Goal: Task Accomplishment & Management: Use online tool/utility

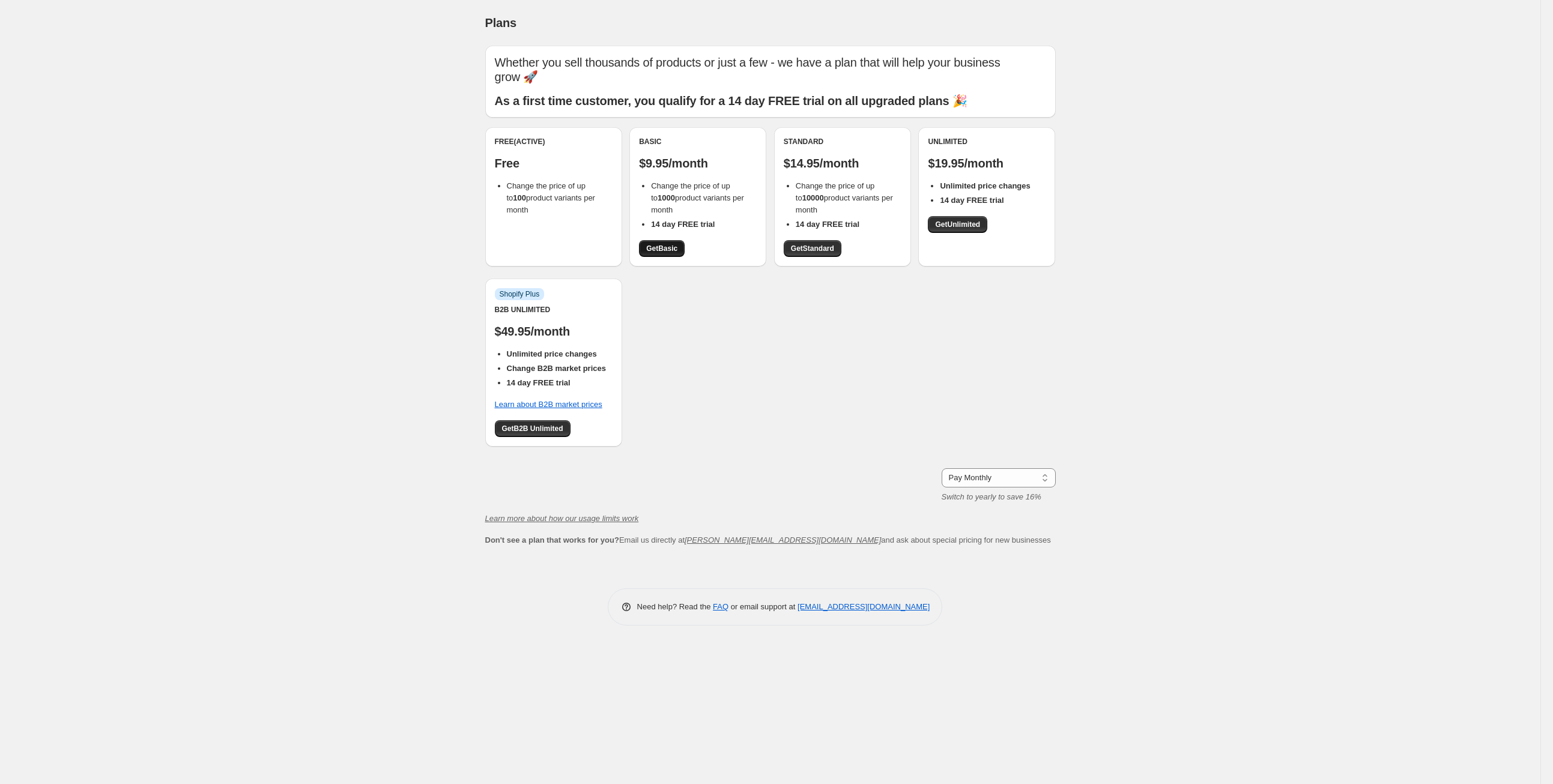
click at [666, 247] on span "Get Basic" at bounding box center [662, 249] width 32 height 9
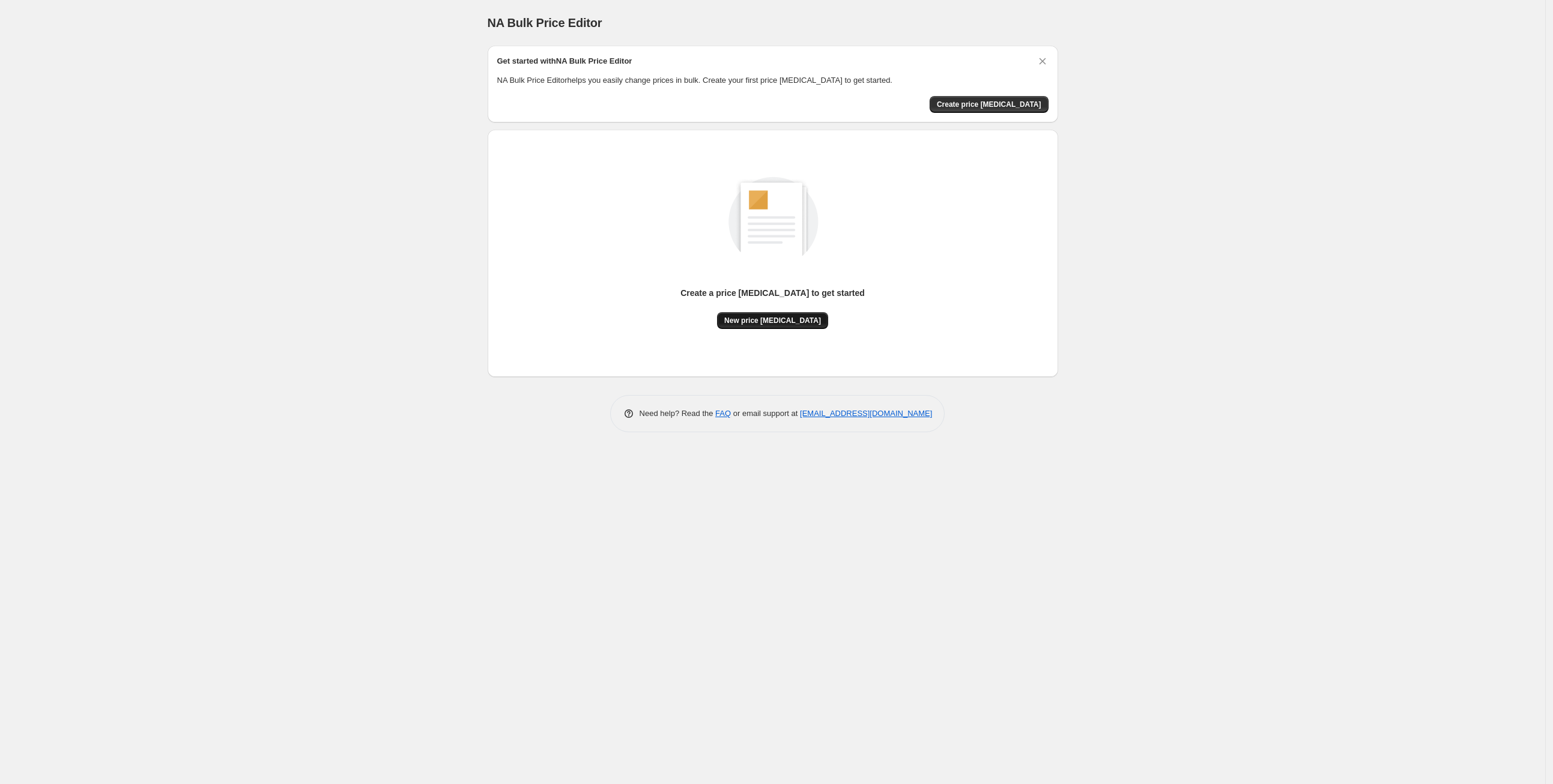
click at [756, 322] on span "New price [MEDICAL_DATA]" at bounding box center [773, 321] width 96 height 9
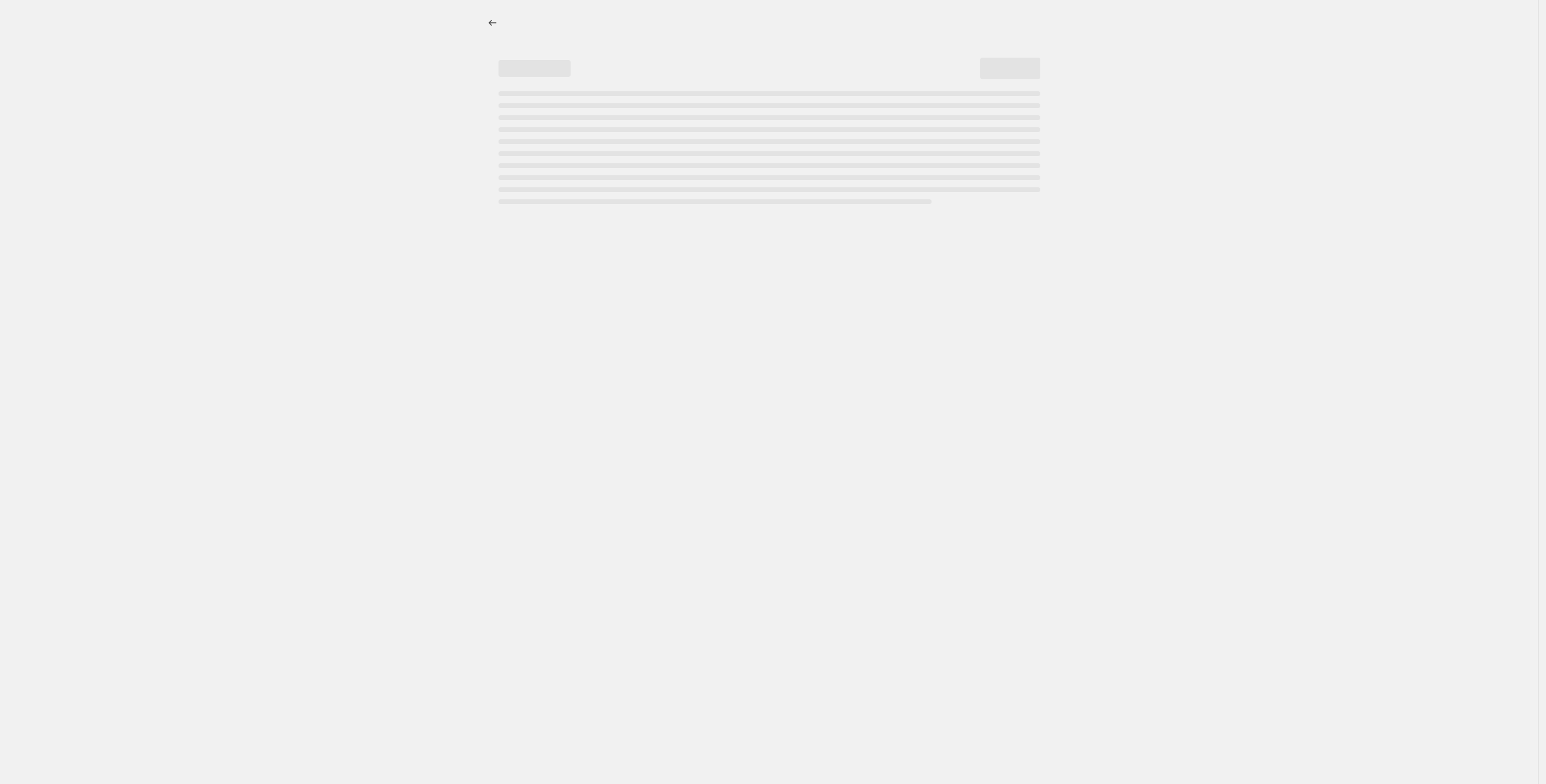
select select "percentage"
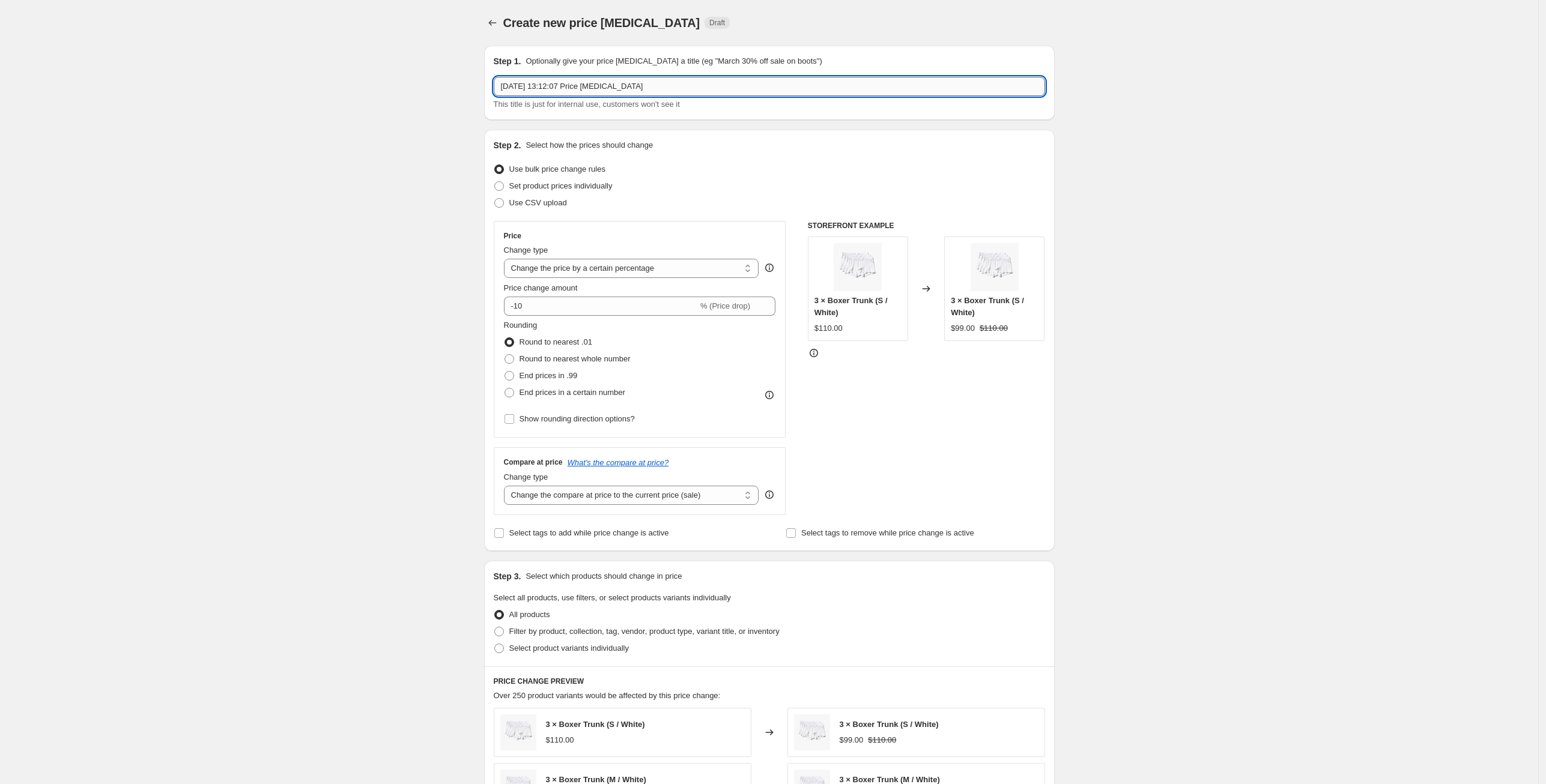
click at [594, 85] on input "[DATE] 13:12:07 Price [MEDICAL_DATA]" at bounding box center [769, 86] width 551 height 19
drag, startPoint x: 690, startPoint y: 89, endPoint x: 487, endPoint y: 79, distance: 203.2
click at [487, 79] on div "Step 1. Optionally give your price [MEDICAL_DATA] a title (eg "March 30% off sa…" at bounding box center [769, 83] width 570 height 74
type input "S"
type input "Flash Sage 25%"
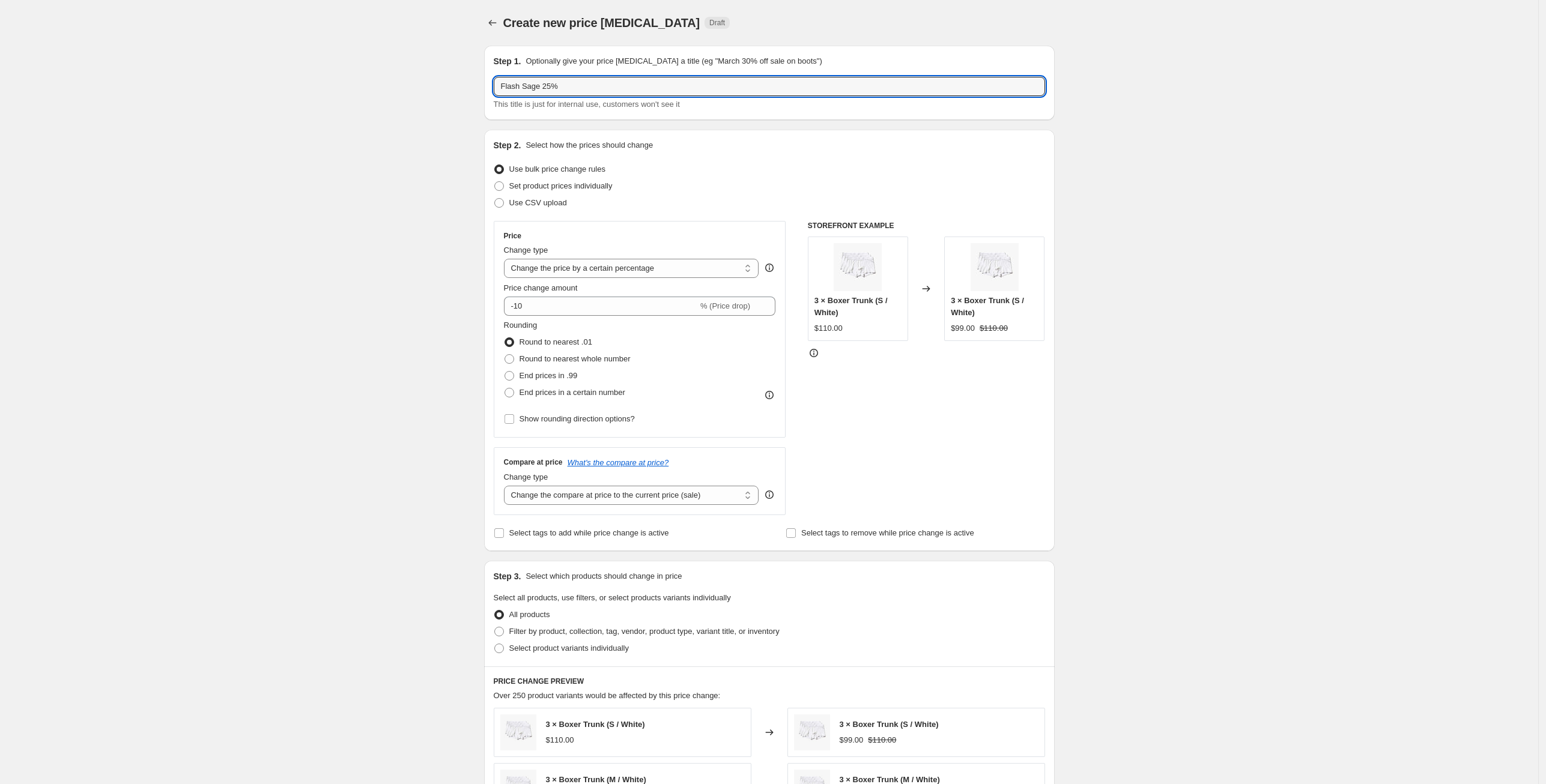
click at [380, 268] on div "Create new price [MEDICAL_DATA]. This page is ready Create new price [MEDICAL_D…" at bounding box center [769, 636] width 1538 height 1271
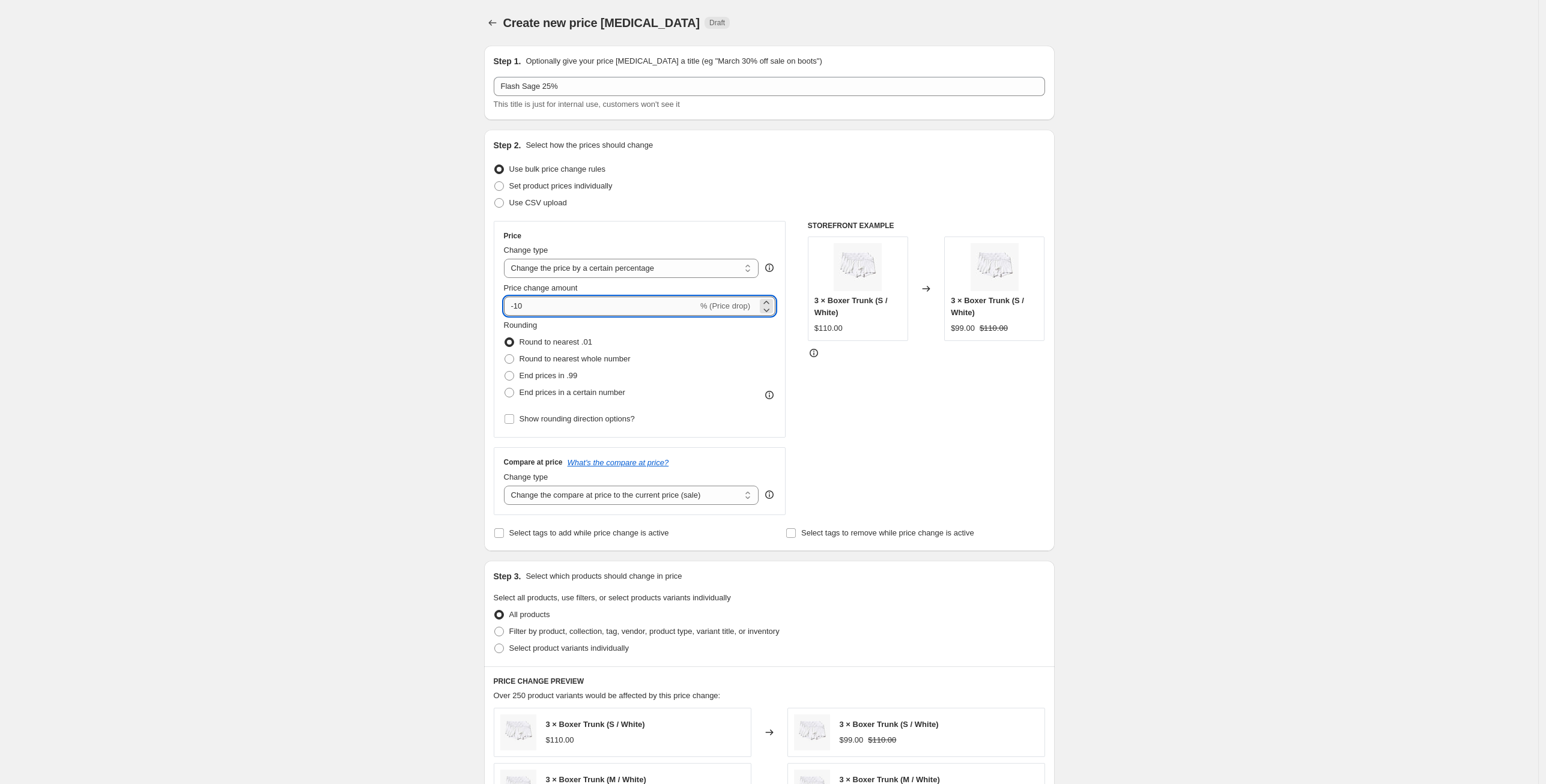
click at [581, 309] on input "-10" at bounding box center [601, 306] width 194 height 19
type input "-1"
type input "-25"
click at [510, 358] on span at bounding box center [510, 359] width 9 height 9
click at [506, 354] on input "Round to nearest whole number" at bounding box center [505, 354] width 1 height 1
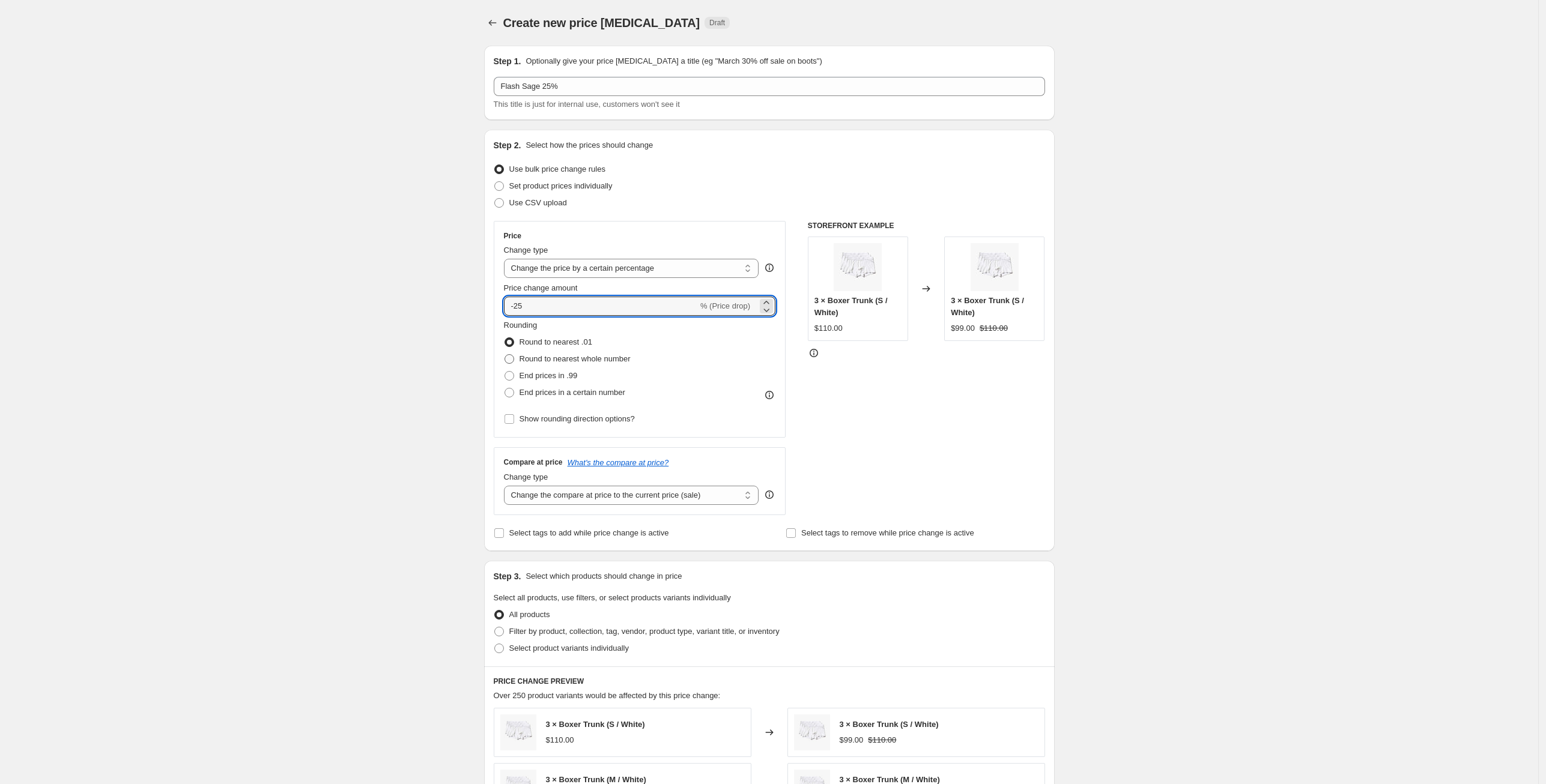
radio input "true"
click at [450, 418] on div "Create new price [MEDICAL_DATA]. This page is ready Create new price [MEDICAL_D…" at bounding box center [769, 636] width 1538 height 1271
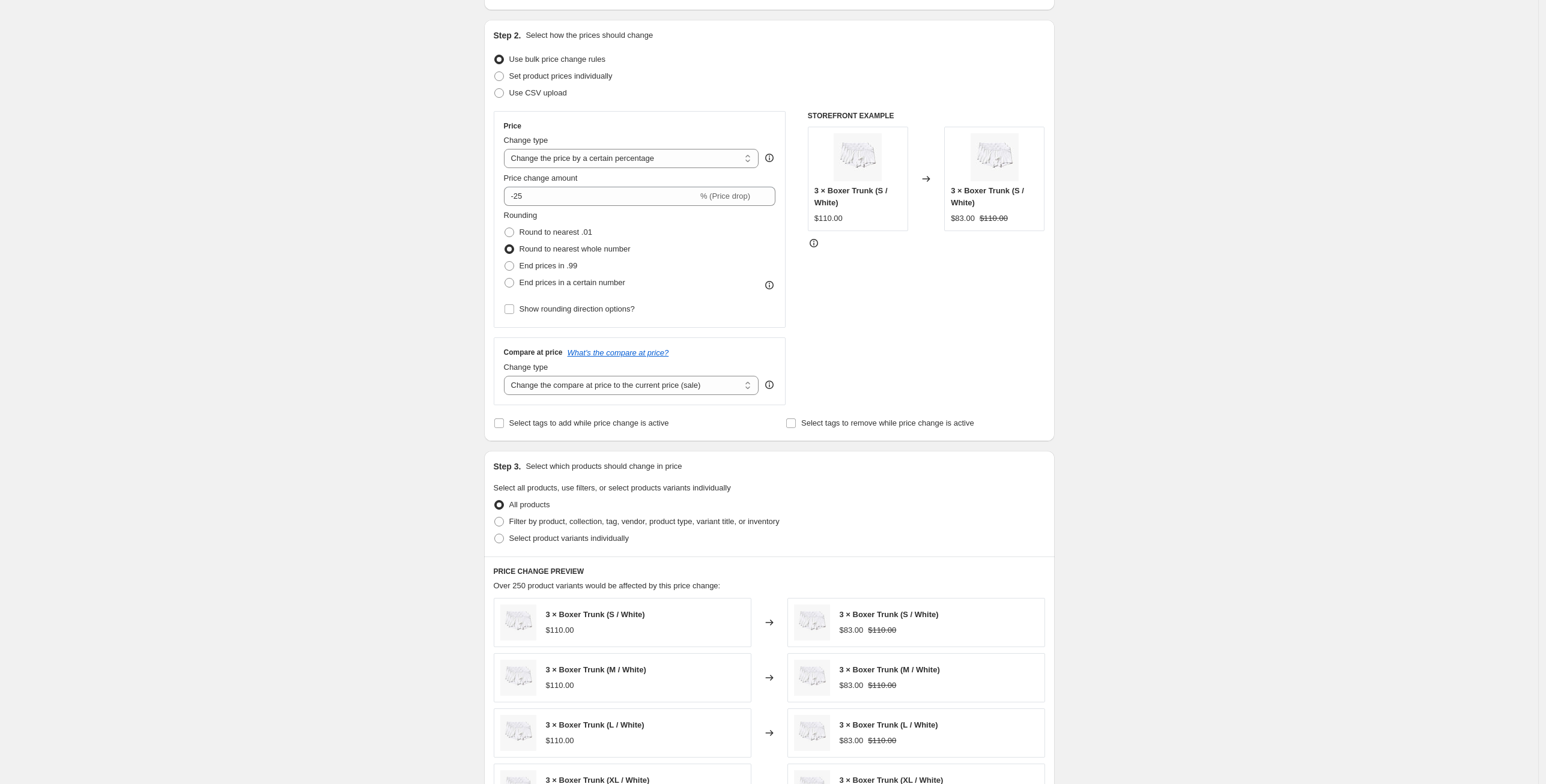
scroll to position [119, 0]
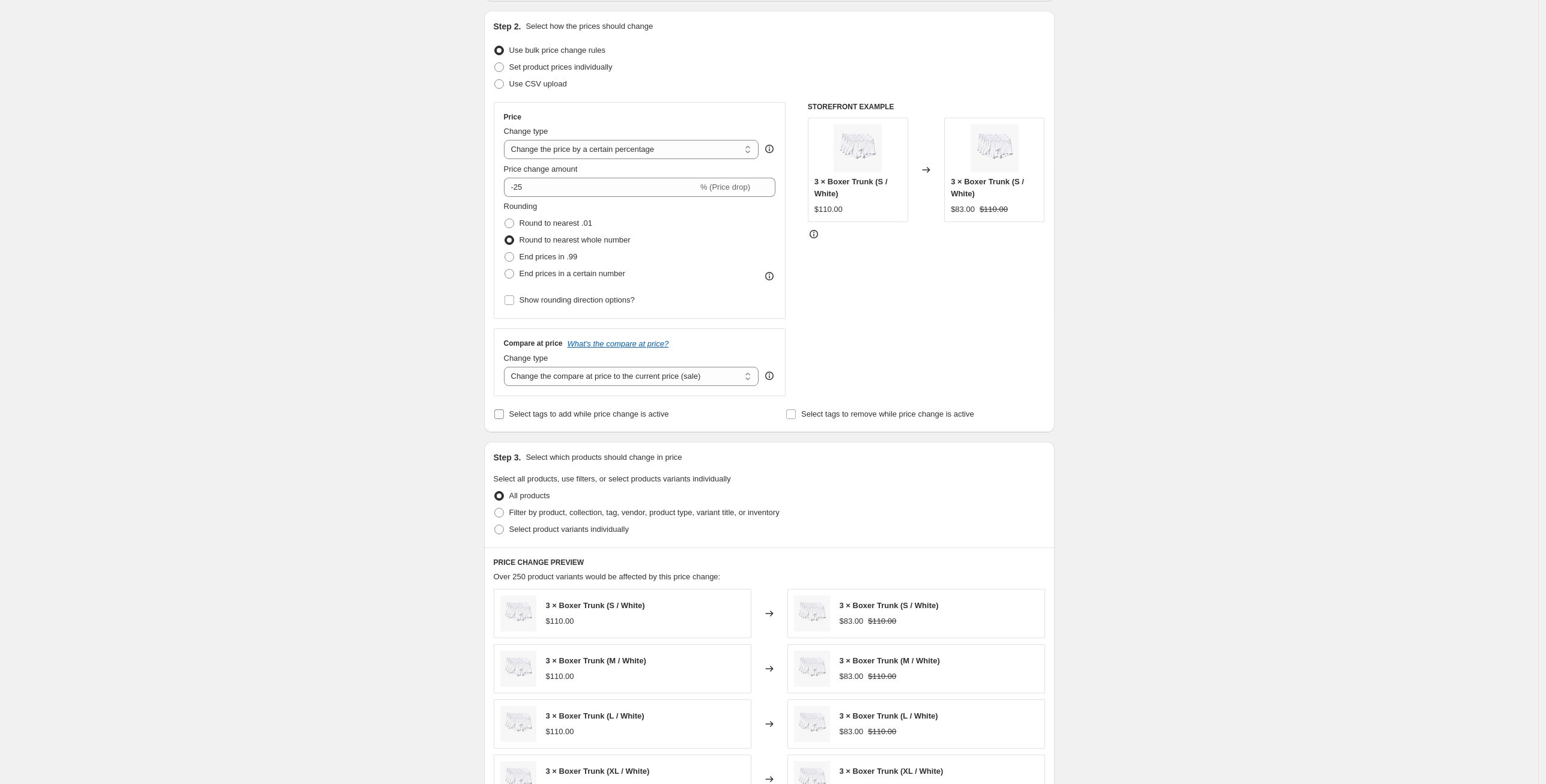
click at [502, 415] on input "Select tags to add while price change is active" at bounding box center [499, 415] width 9 height 9
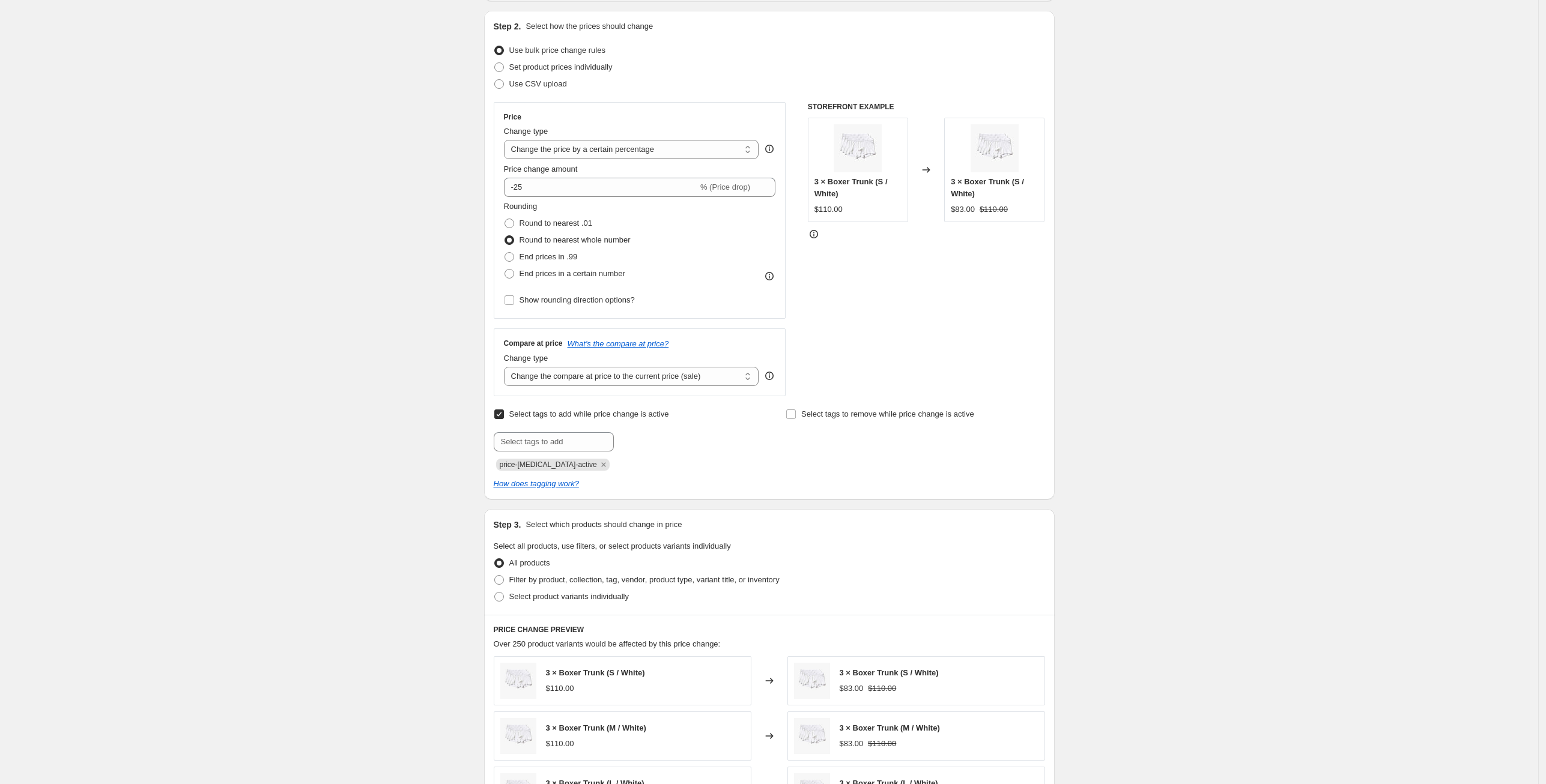
click at [500, 412] on input "Select tags to add while price change is active" at bounding box center [499, 415] width 9 height 9
checkbox input "false"
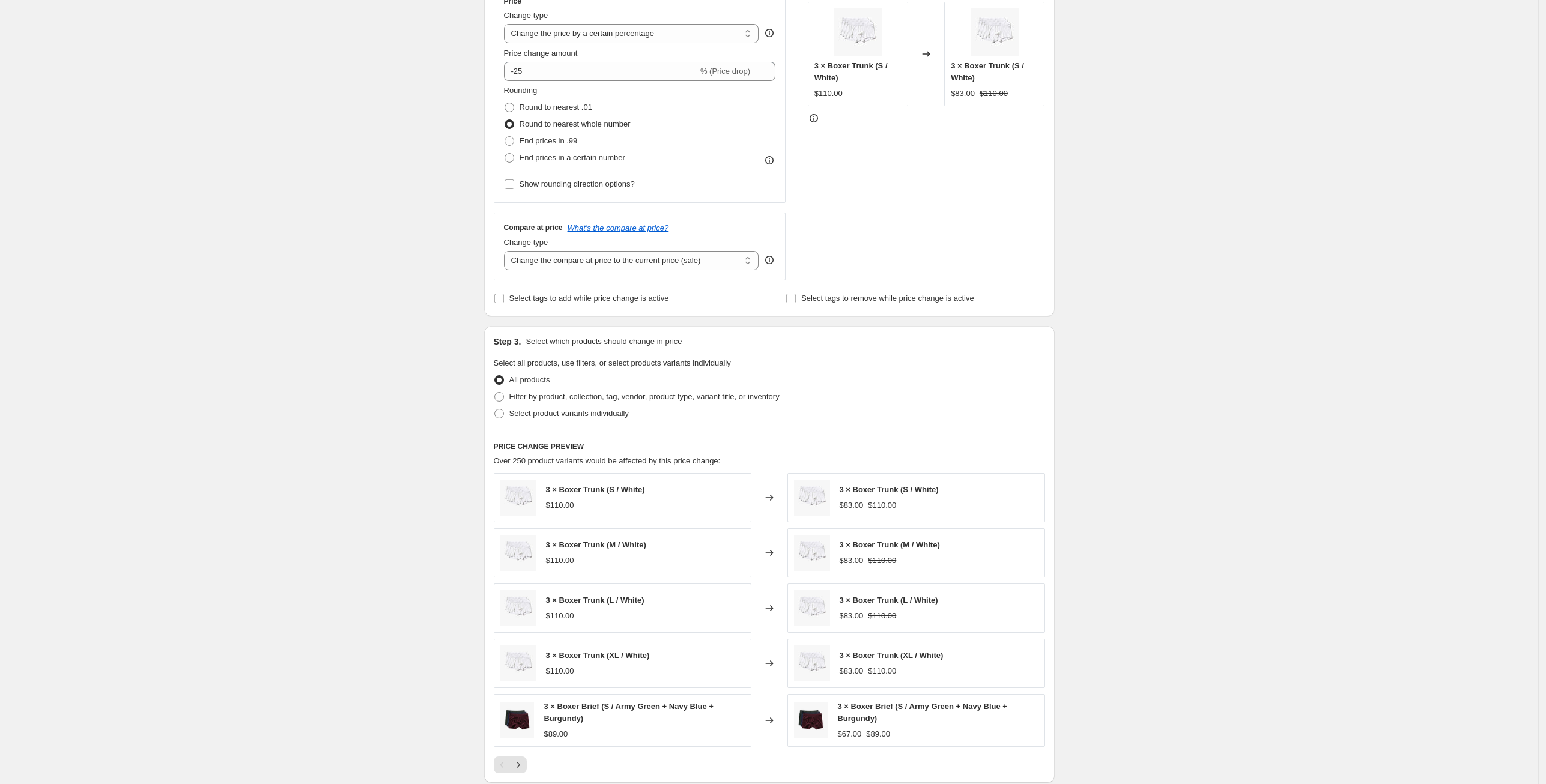
scroll to position [248, 0]
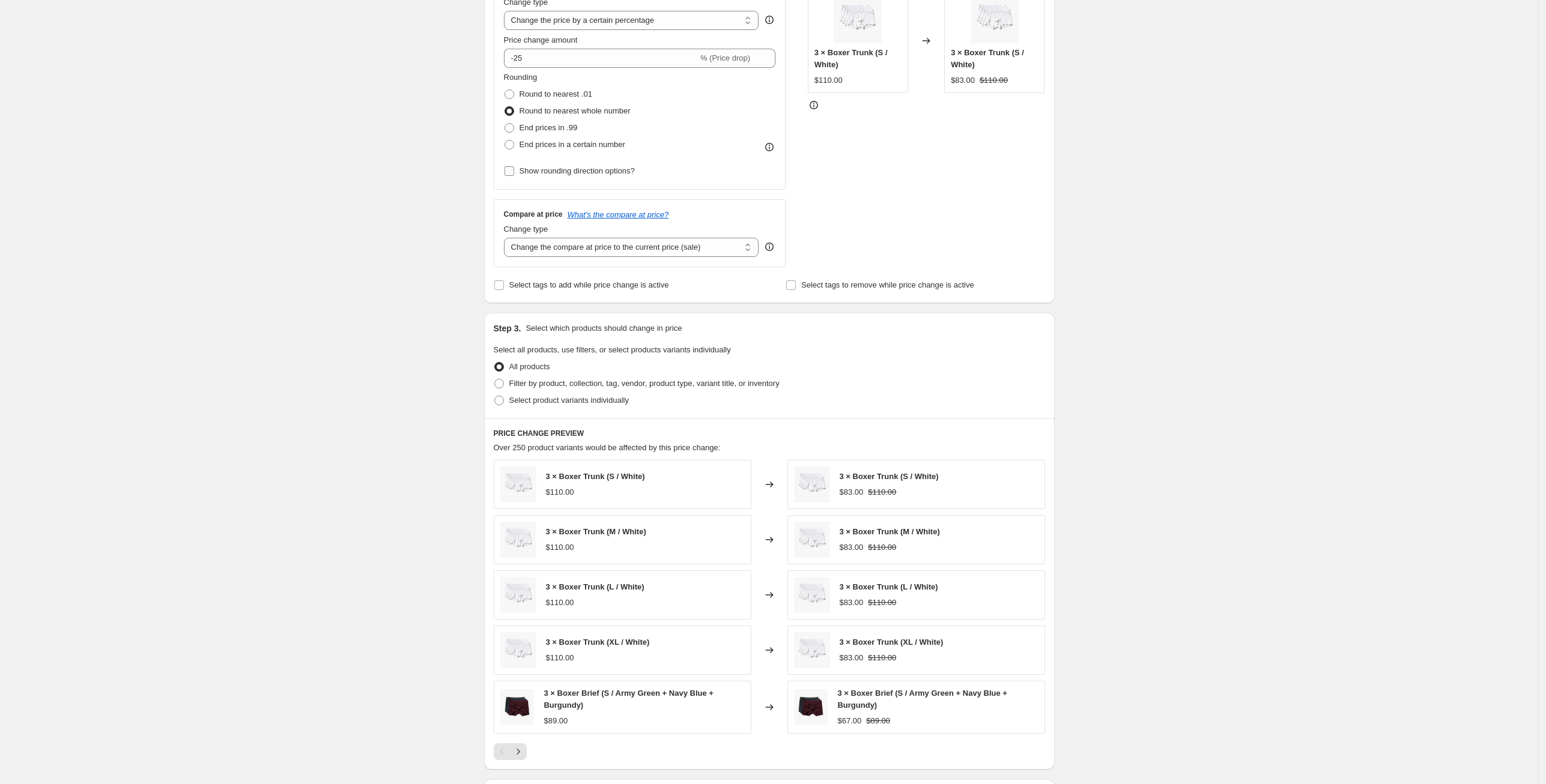
click at [514, 169] on input "Show rounding direction options?" at bounding box center [510, 171] width 9 height 9
checkbox input "true"
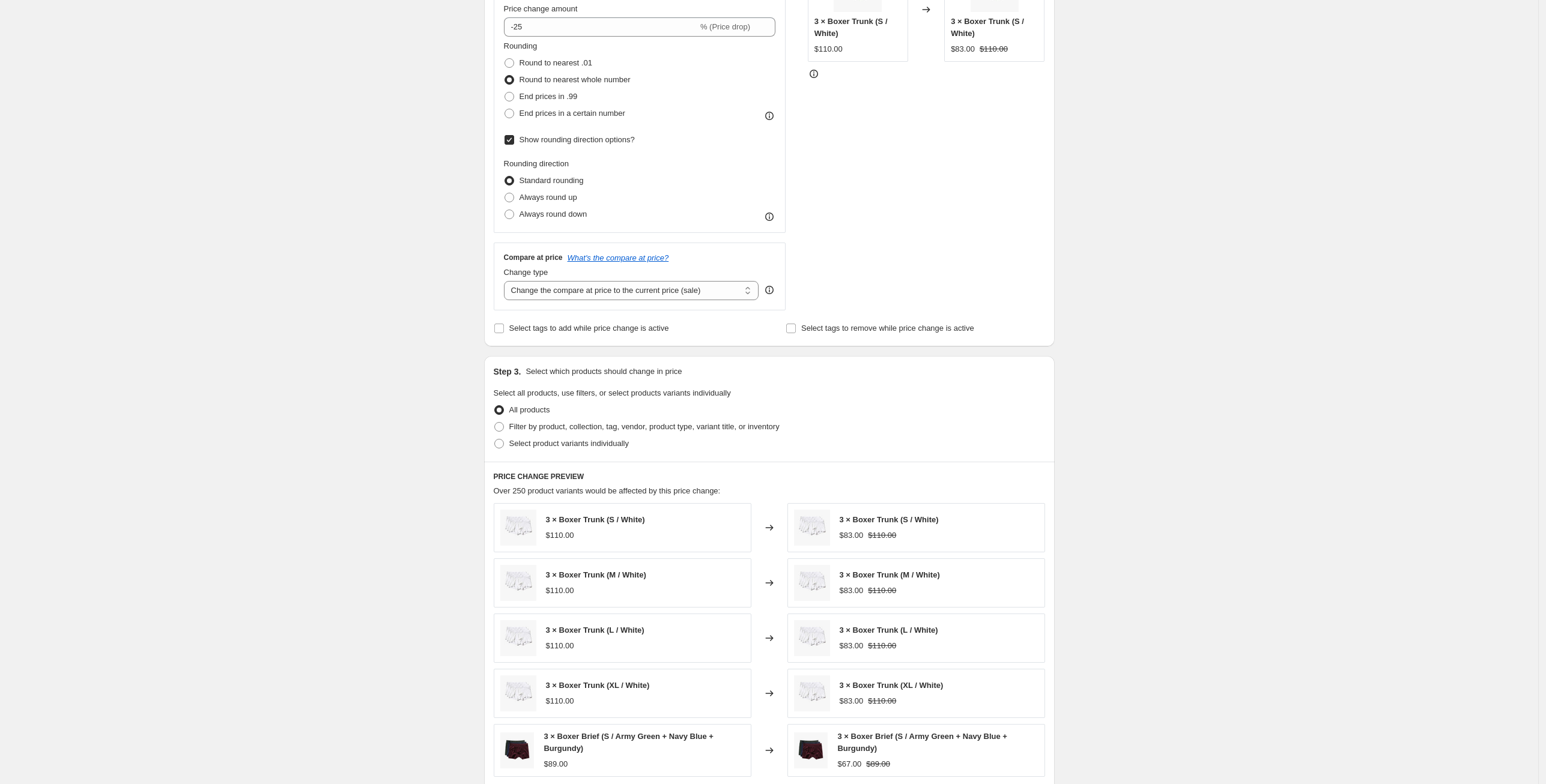
scroll to position [370, 0]
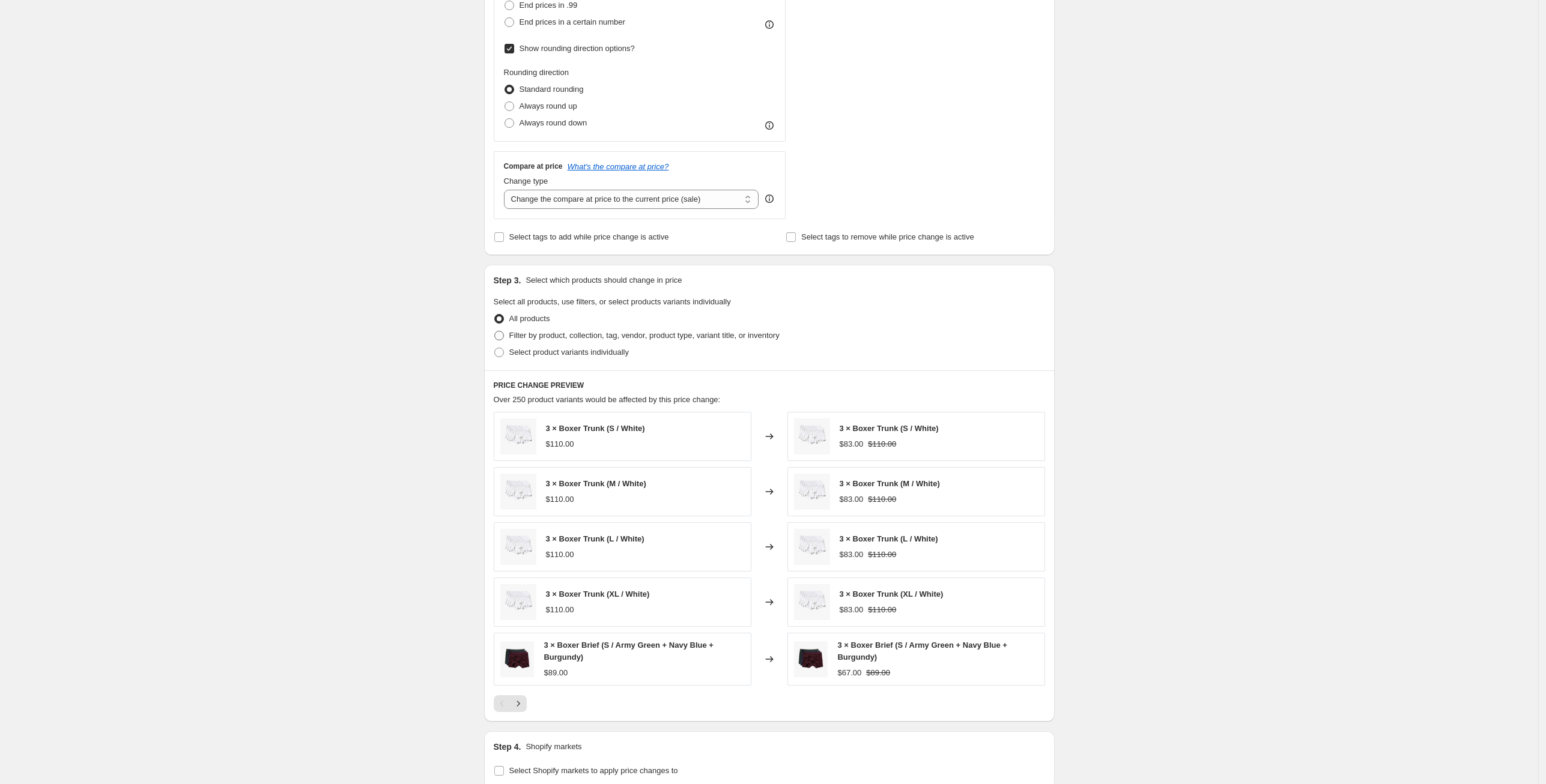
click at [504, 334] on span at bounding box center [499, 336] width 9 height 9
click at [495, 332] on input "Filter by product, collection, tag, vendor, product type, variant title, or inv…" at bounding box center [495, 331] width 1 height 1
radio input "true"
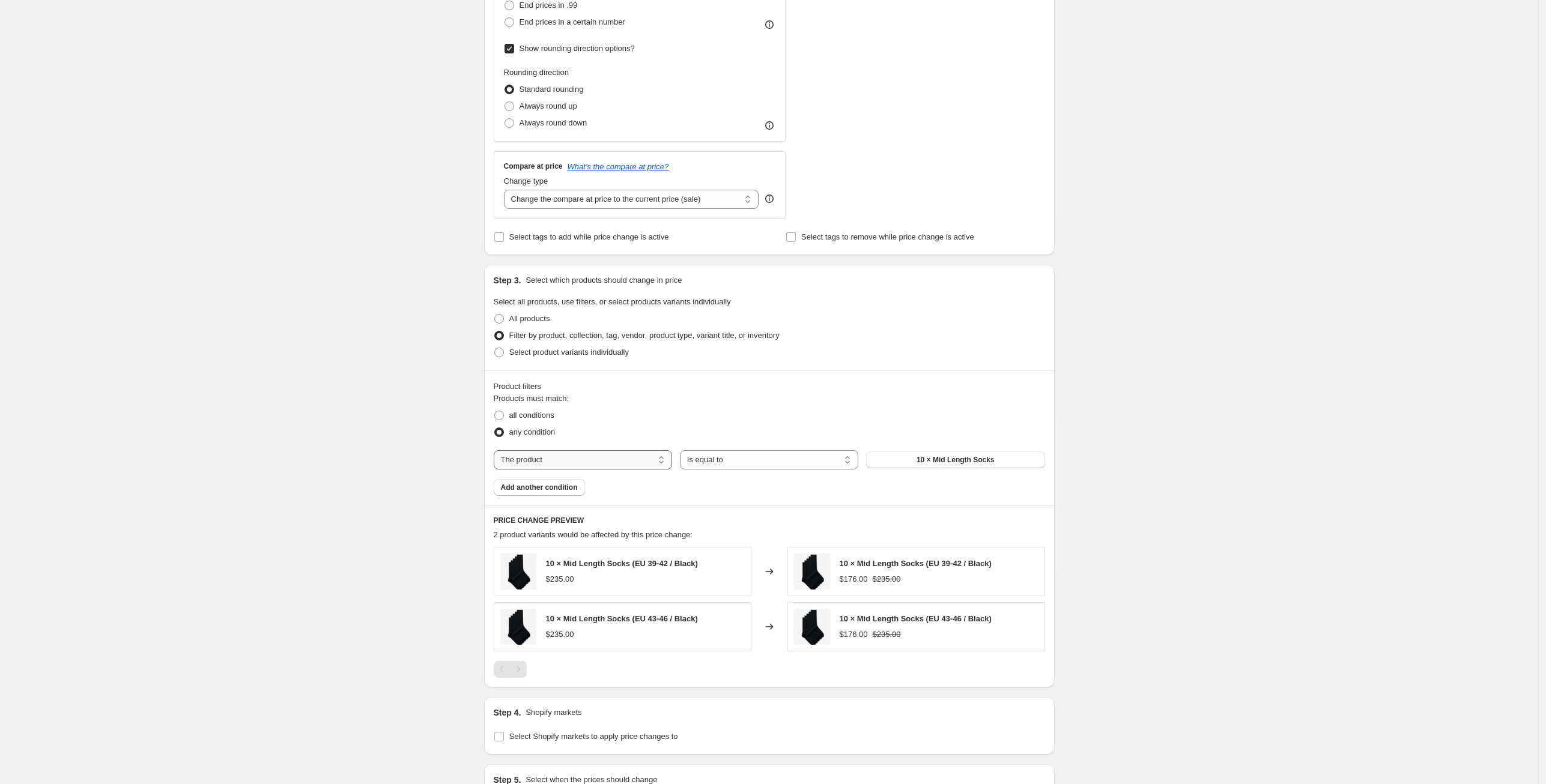
click at [543, 460] on select "The product The product's collection The product's tag The product's vendor The…" at bounding box center [583, 460] width 179 height 19
select select "tag"
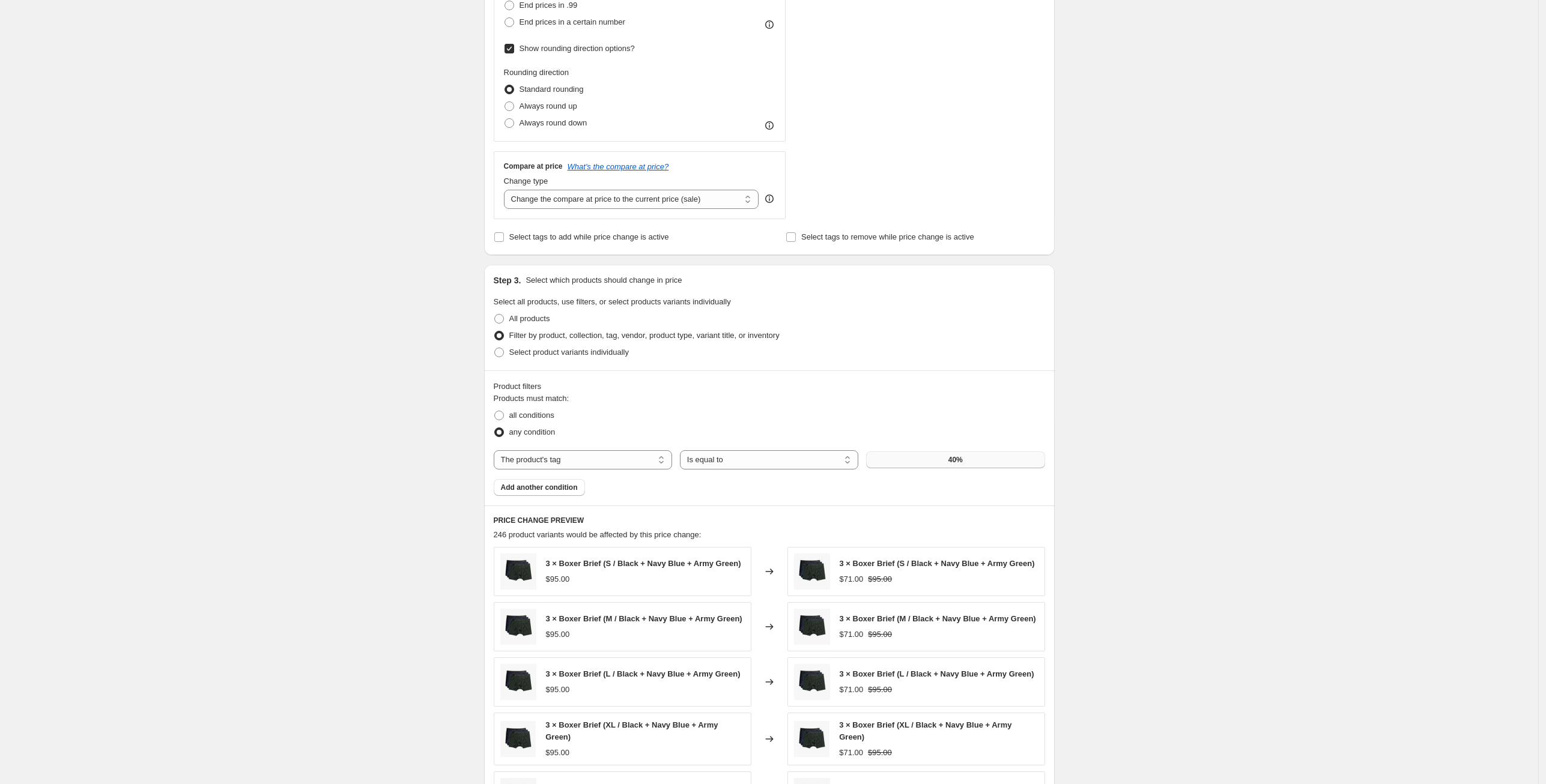
click at [901, 457] on button "40%" at bounding box center [956, 460] width 179 height 17
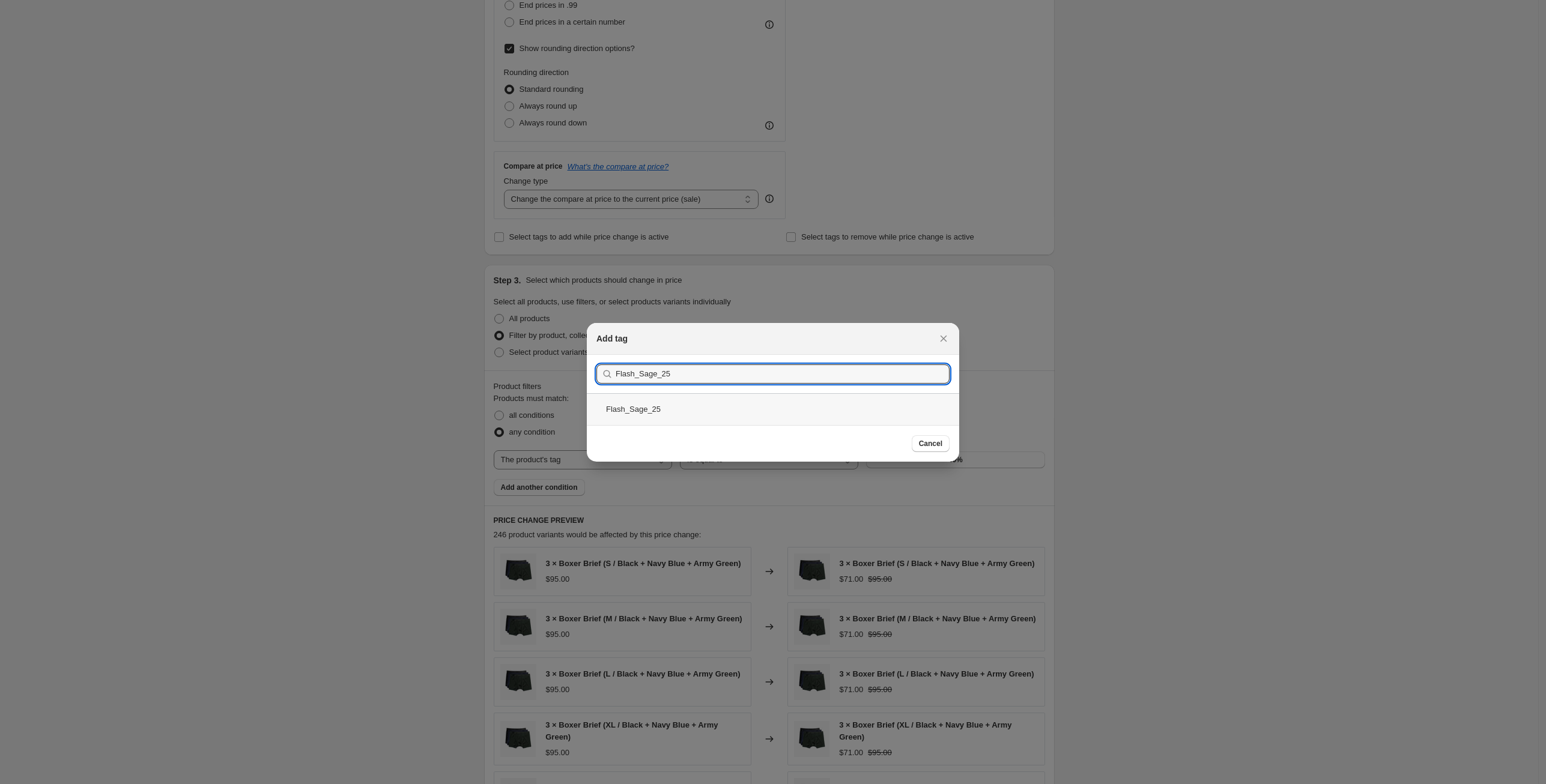
type input "Flash_Sage_25"
click at [647, 407] on div "Flash_Sage_25" at bounding box center [773, 409] width 372 height 32
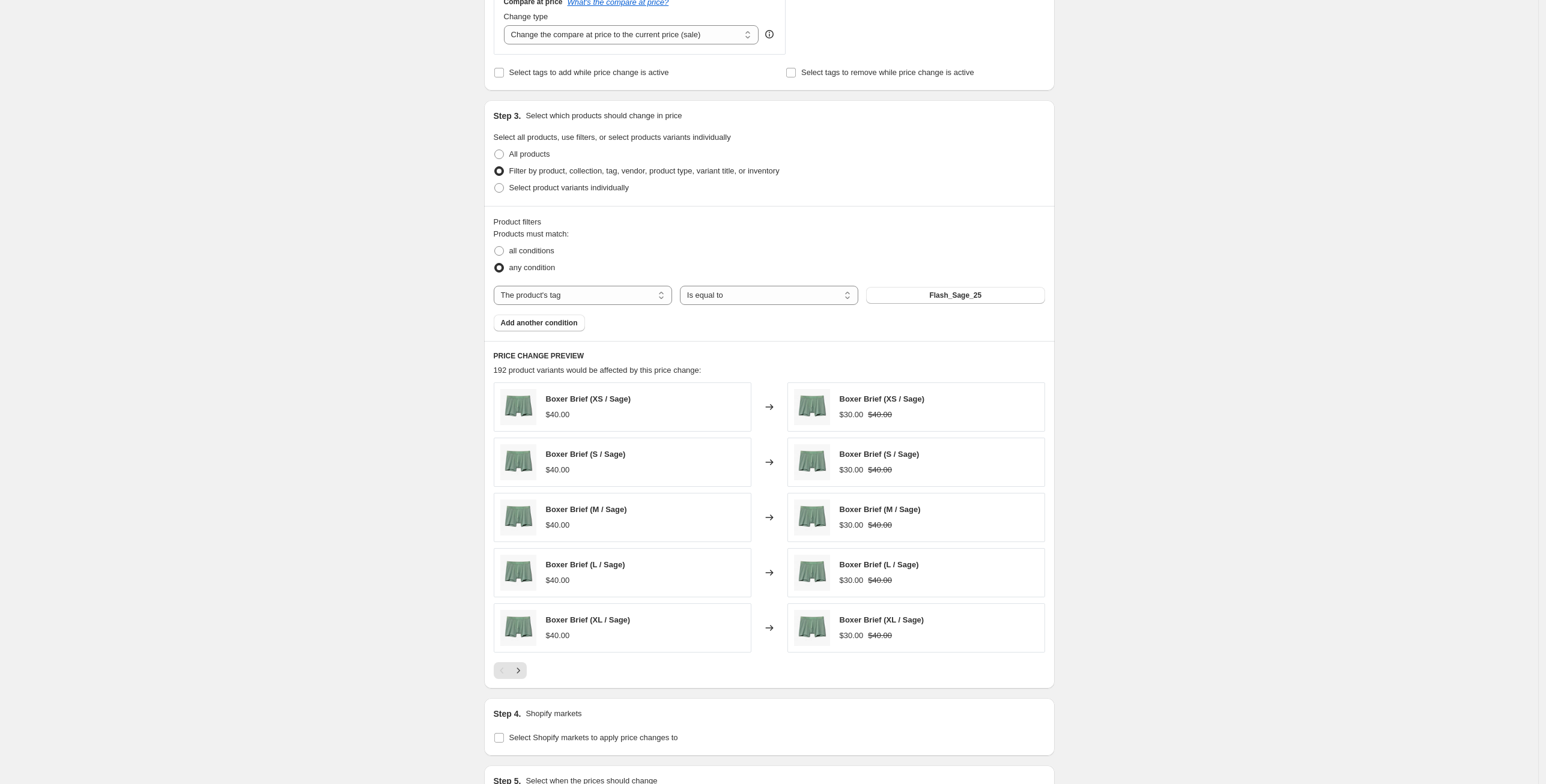
scroll to position [580, 0]
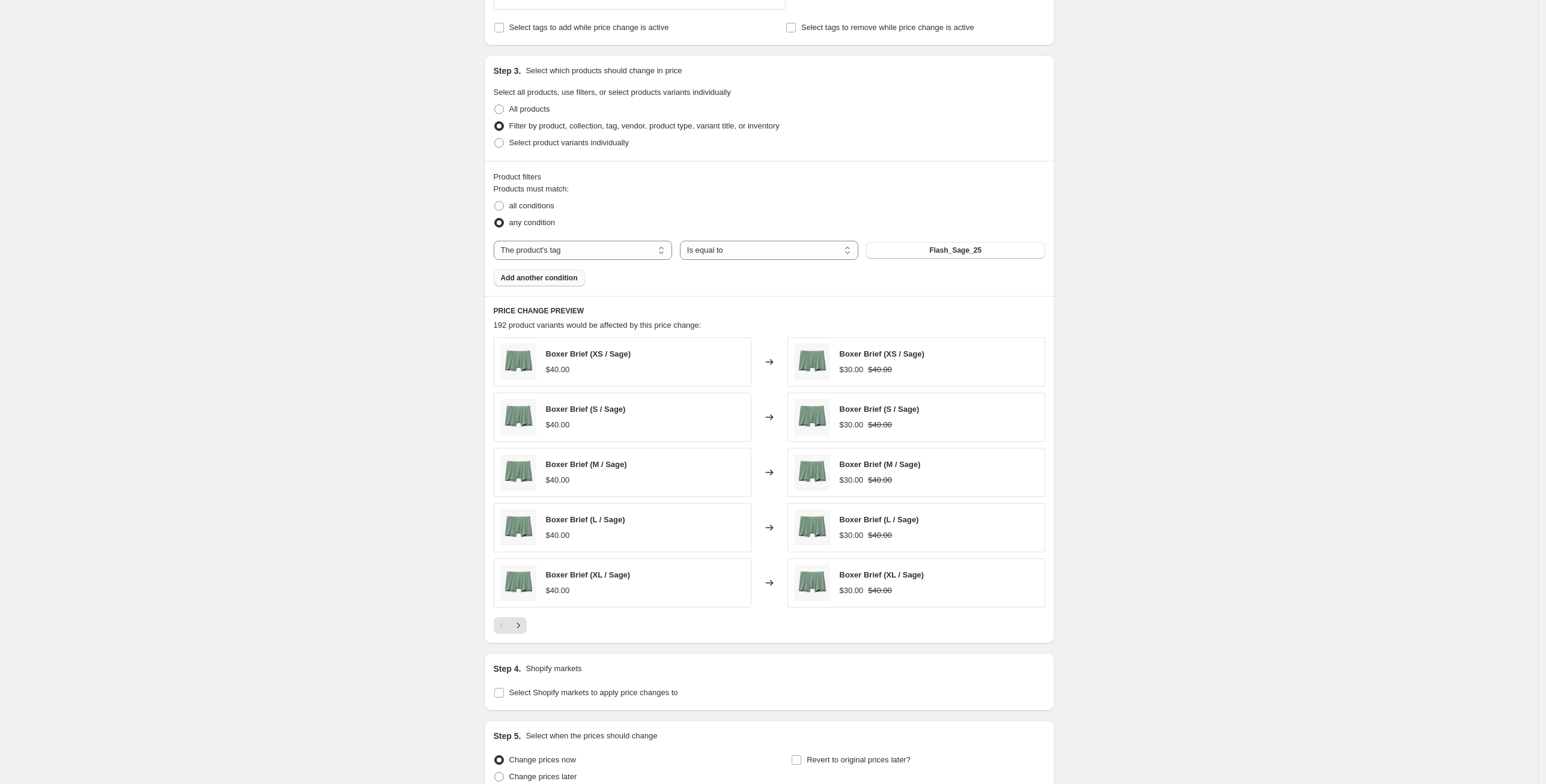
click at [518, 277] on span "Add another condition" at bounding box center [539, 278] width 77 height 9
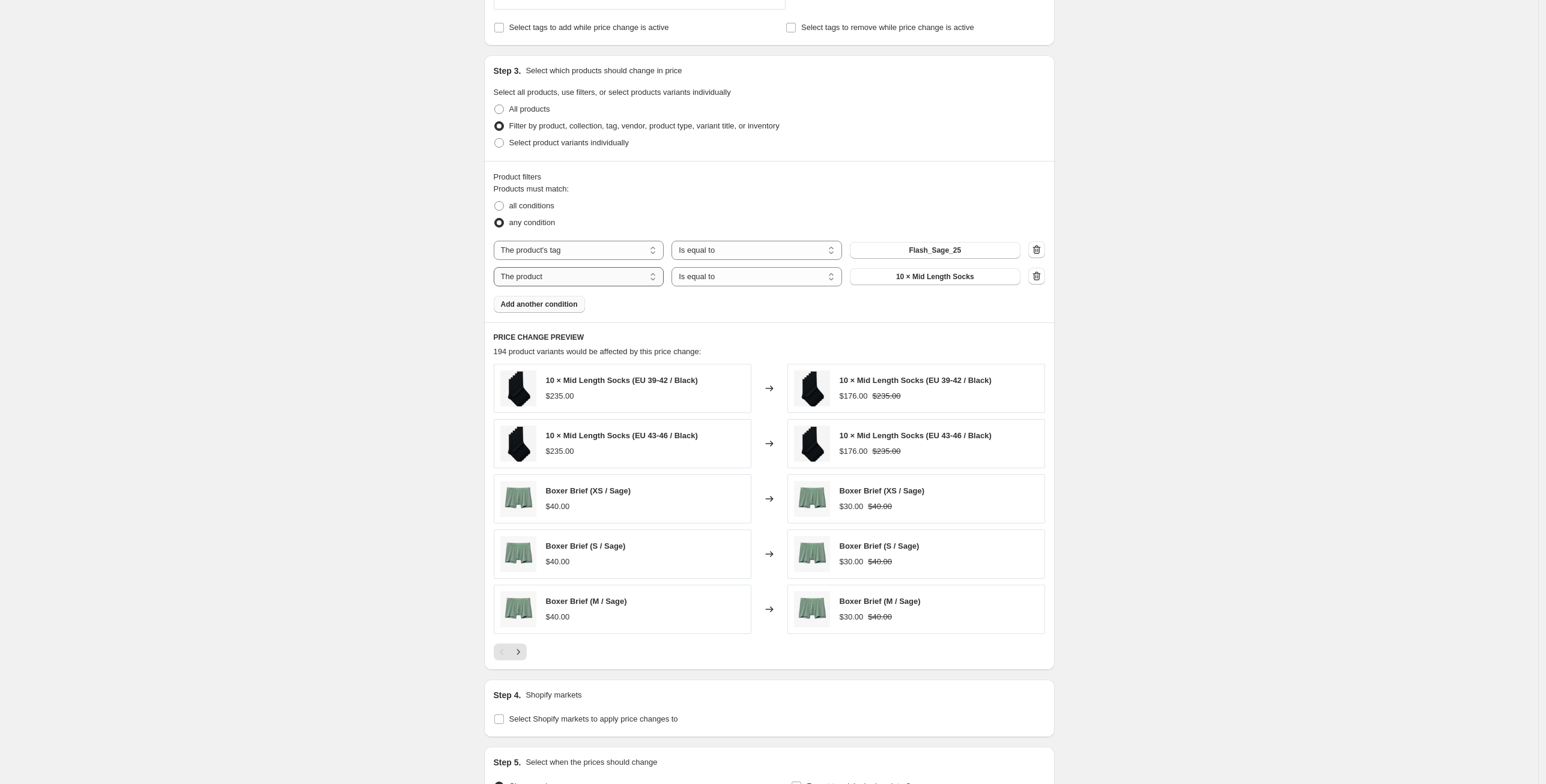
click at [593, 279] on select "The product The product's collection The product's tag The product's vendor The…" at bounding box center [579, 276] width 171 height 19
click at [497, 267] on select "The product The product's collection The product's tag The product's vendor The…" at bounding box center [579, 276] width 171 height 19
click at [901, 280] on span "10 × Mid Length Socks" at bounding box center [935, 276] width 78 height 9
click at [746, 272] on select "Is equal to Is not equal to" at bounding box center [757, 276] width 171 height 19
click at [504, 203] on span at bounding box center [499, 206] width 9 height 9
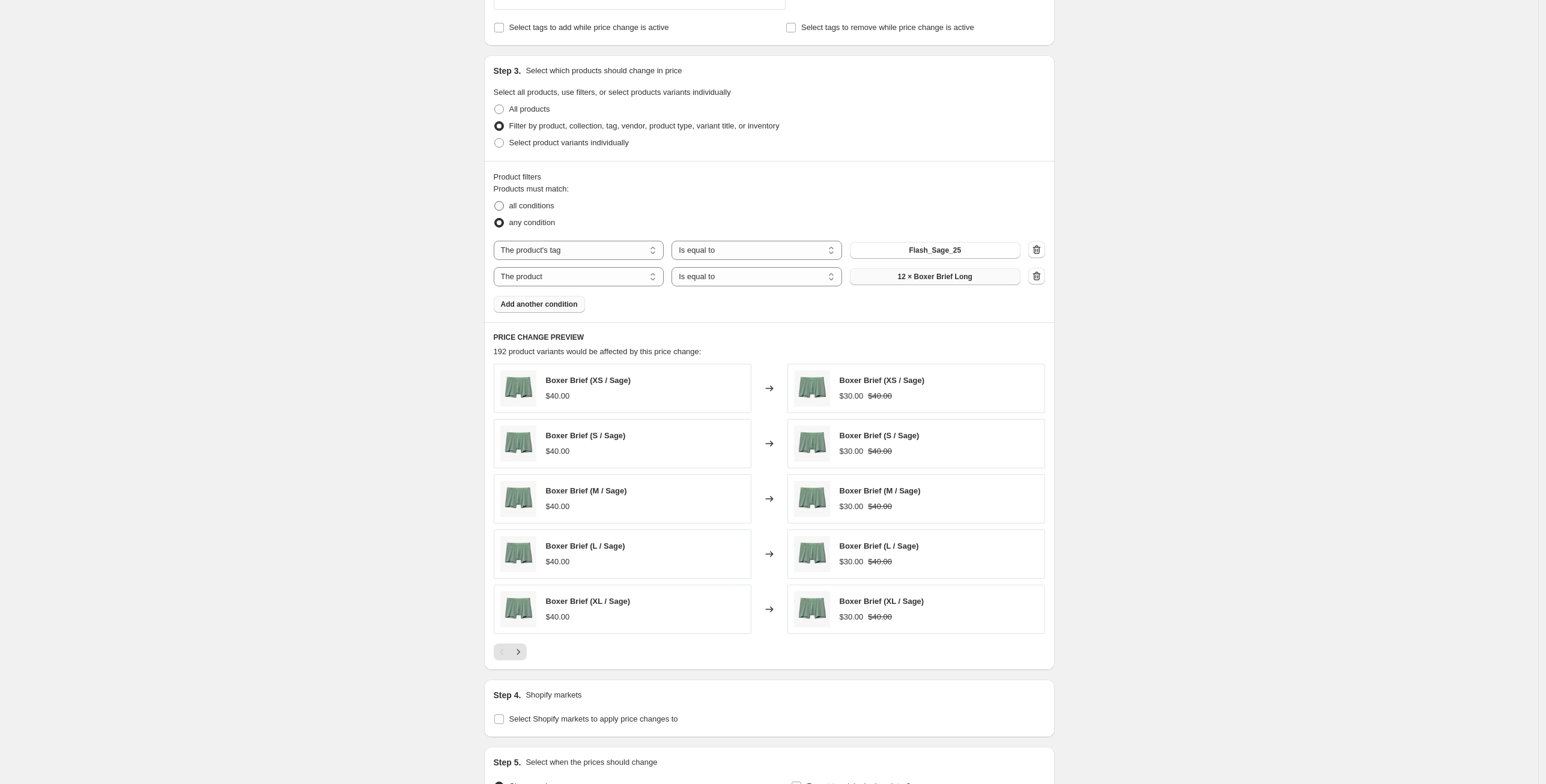
click at [495, 201] on input "all conditions" at bounding box center [495, 201] width 1 height 1
radio input "true"
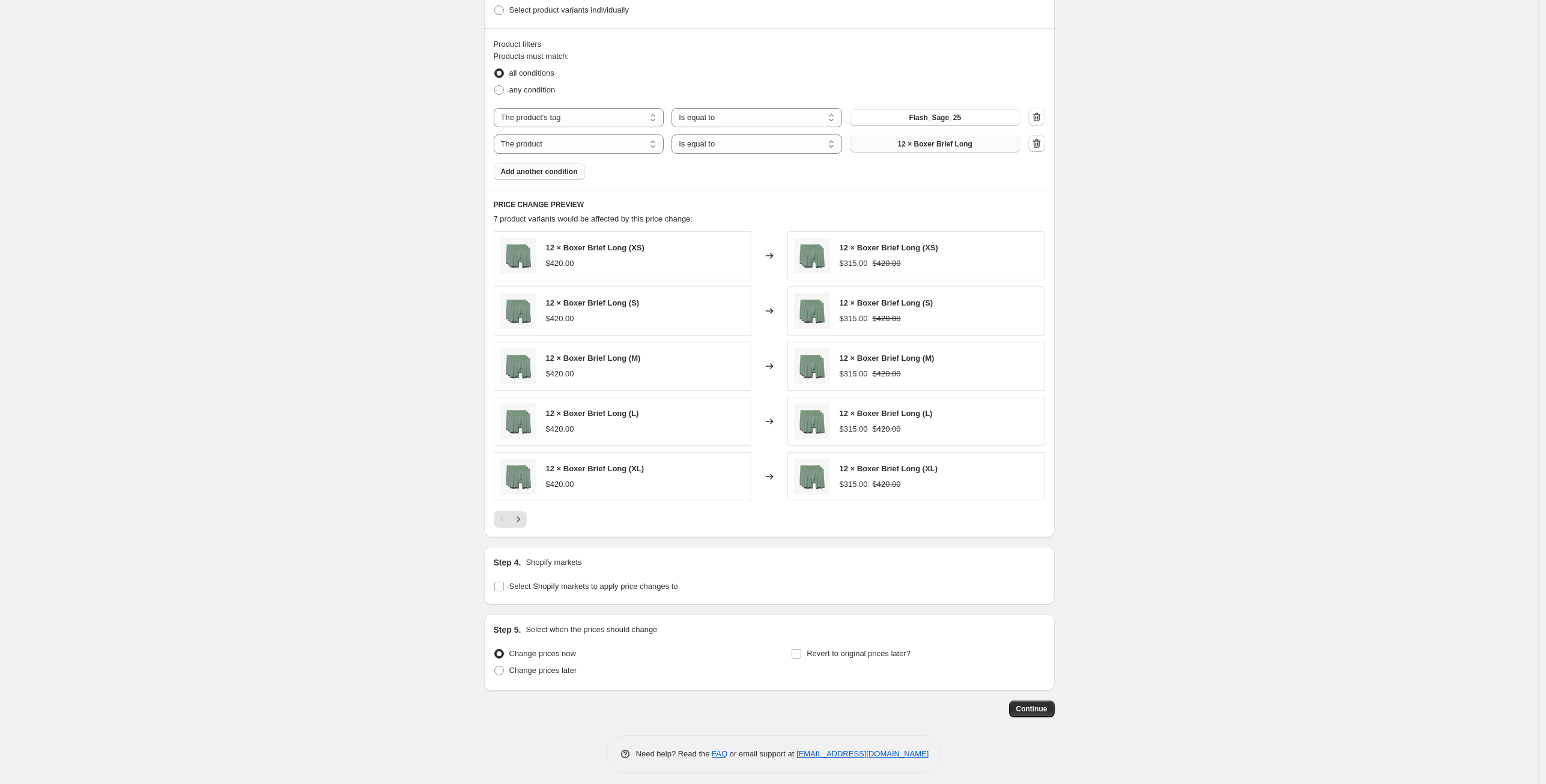
scroll to position [719, 0]
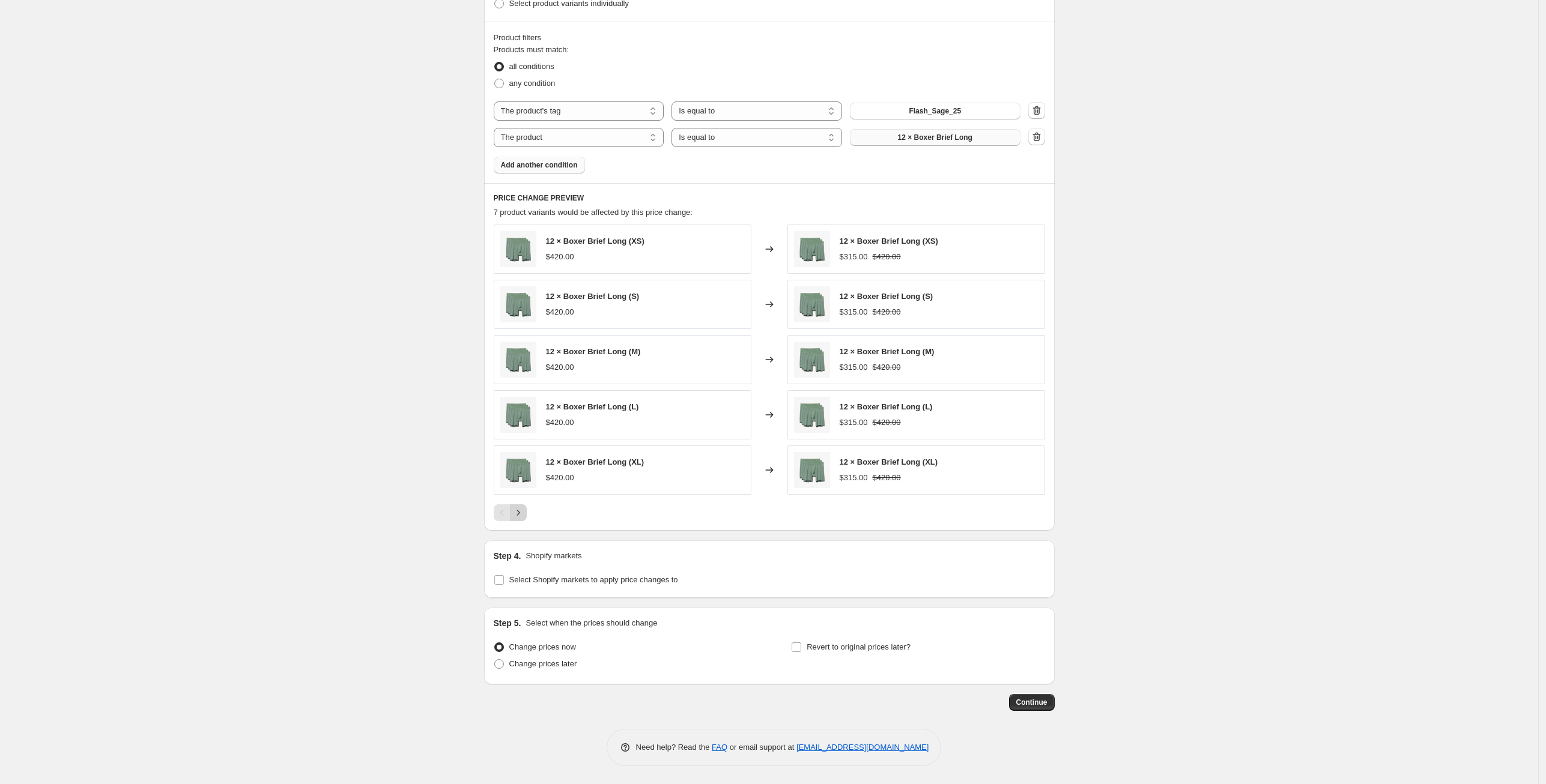
click at [519, 513] on icon "Next" at bounding box center [518, 512] width 12 height 12
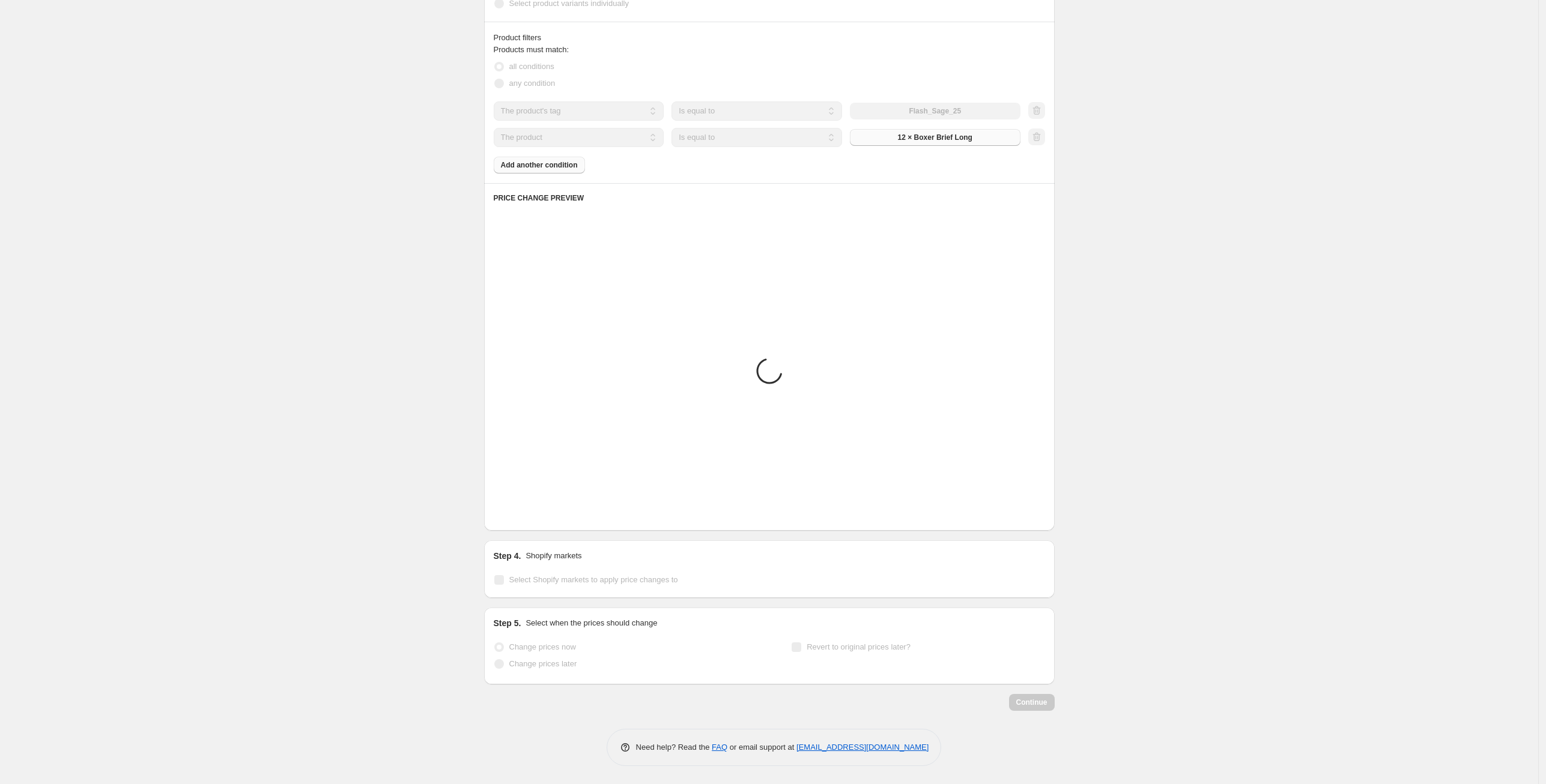
scroll to position [553, 0]
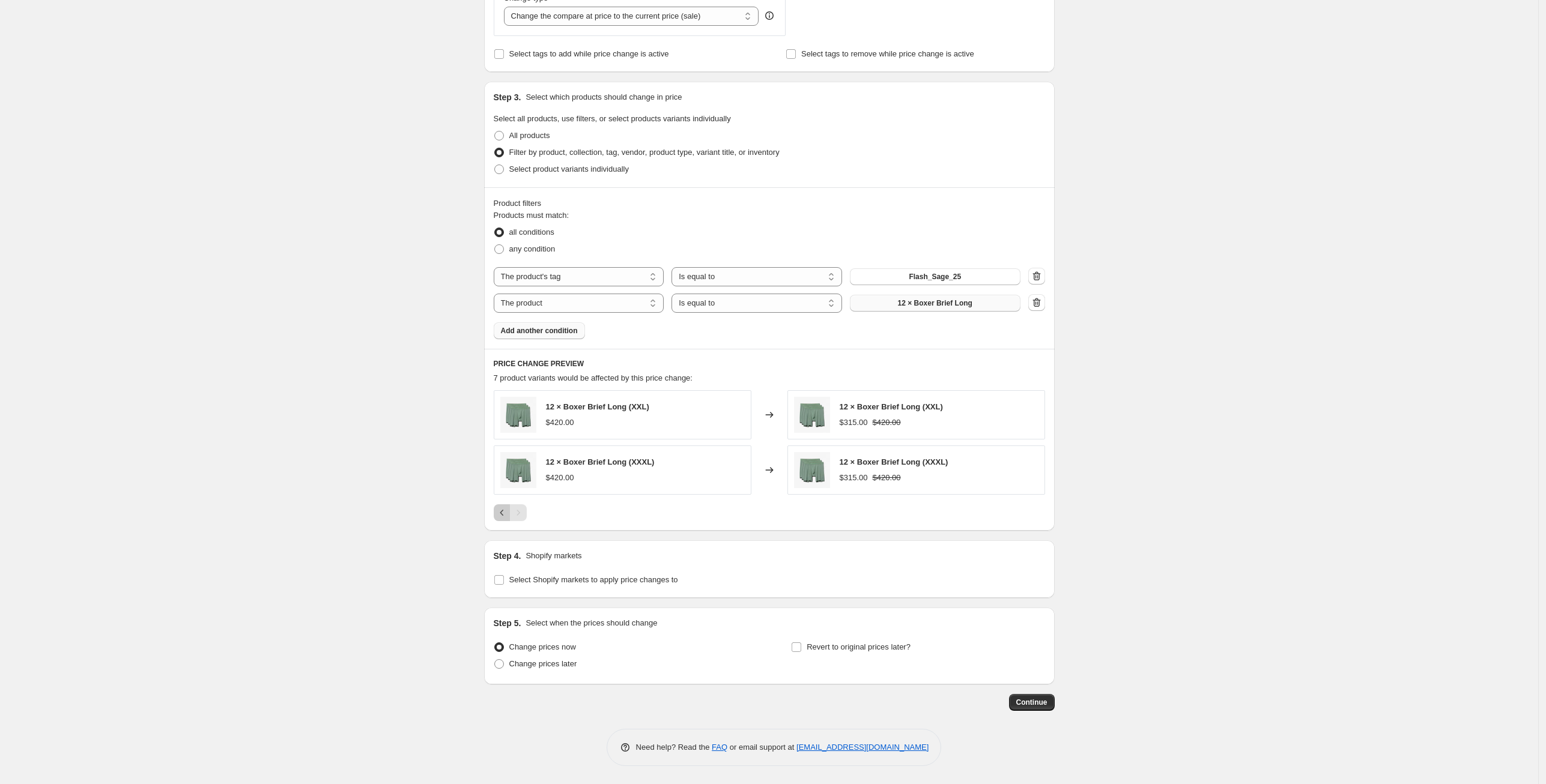
click at [503, 514] on icon "Previous" at bounding box center [502, 512] width 12 height 12
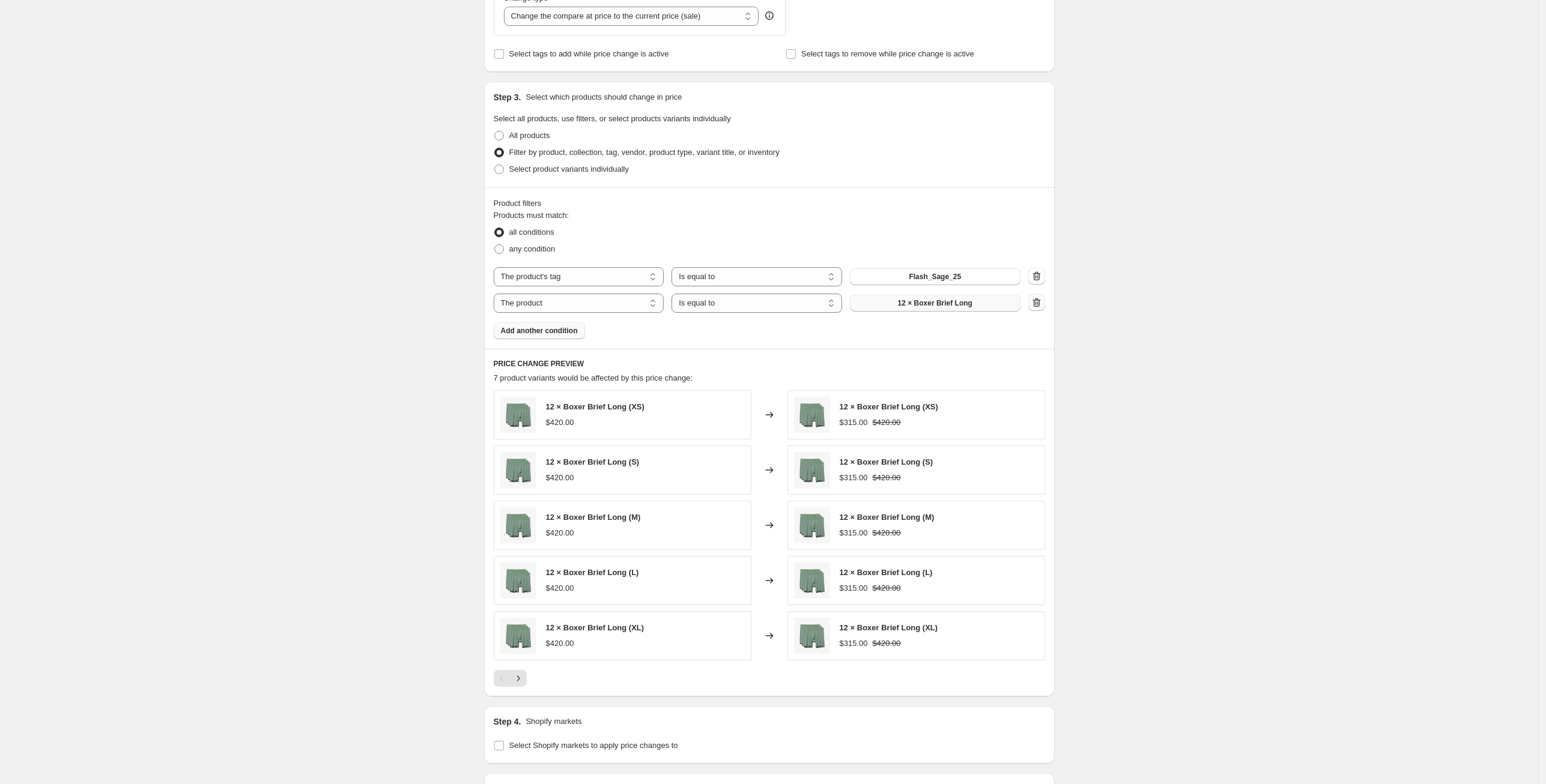
click at [1036, 305] on icon "button" at bounding box center [1036, 303] width 2 height 4
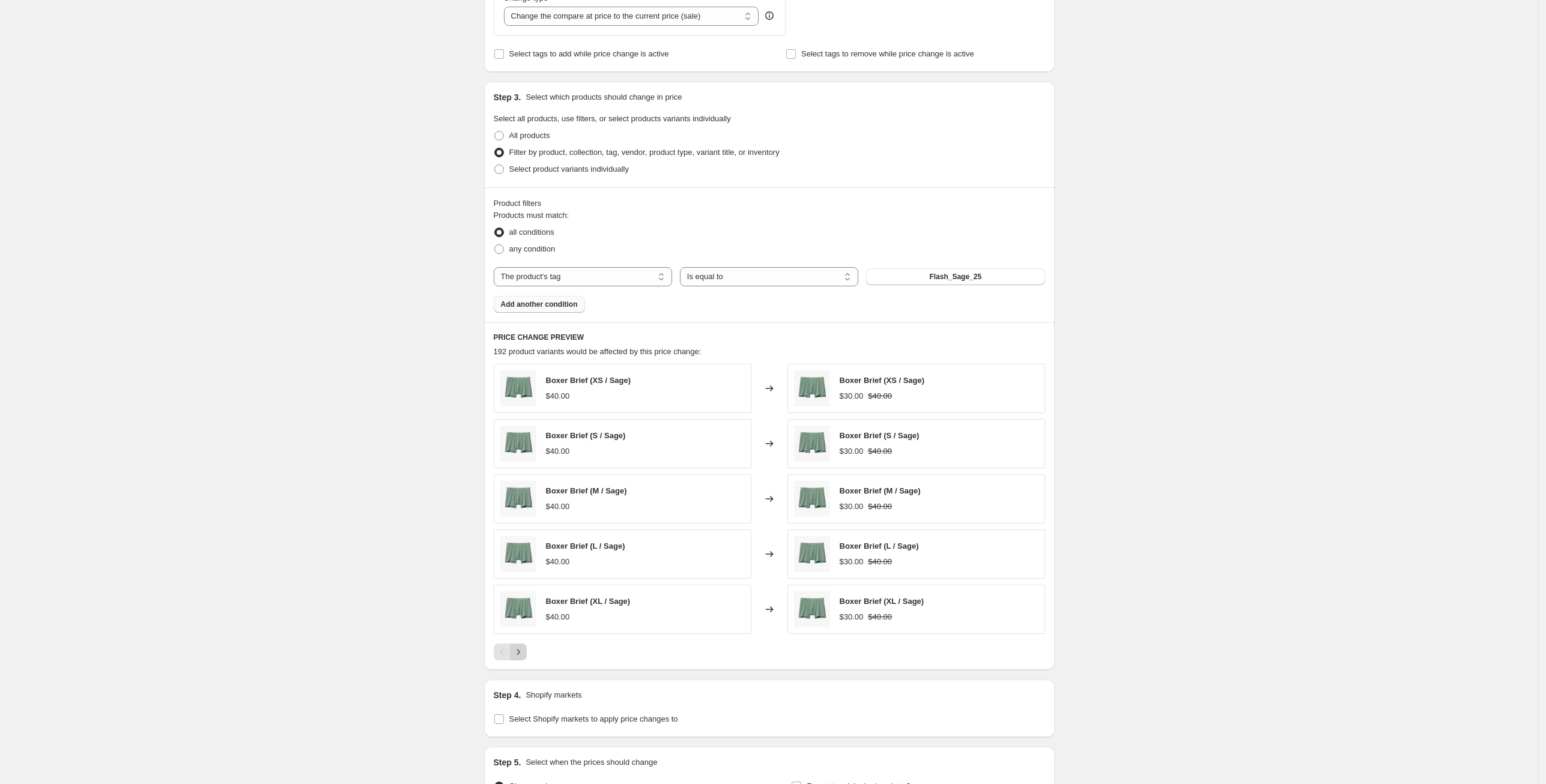
click at [524, 651] on icon "Next" at bounding box center [518, 651] width 12 height 12
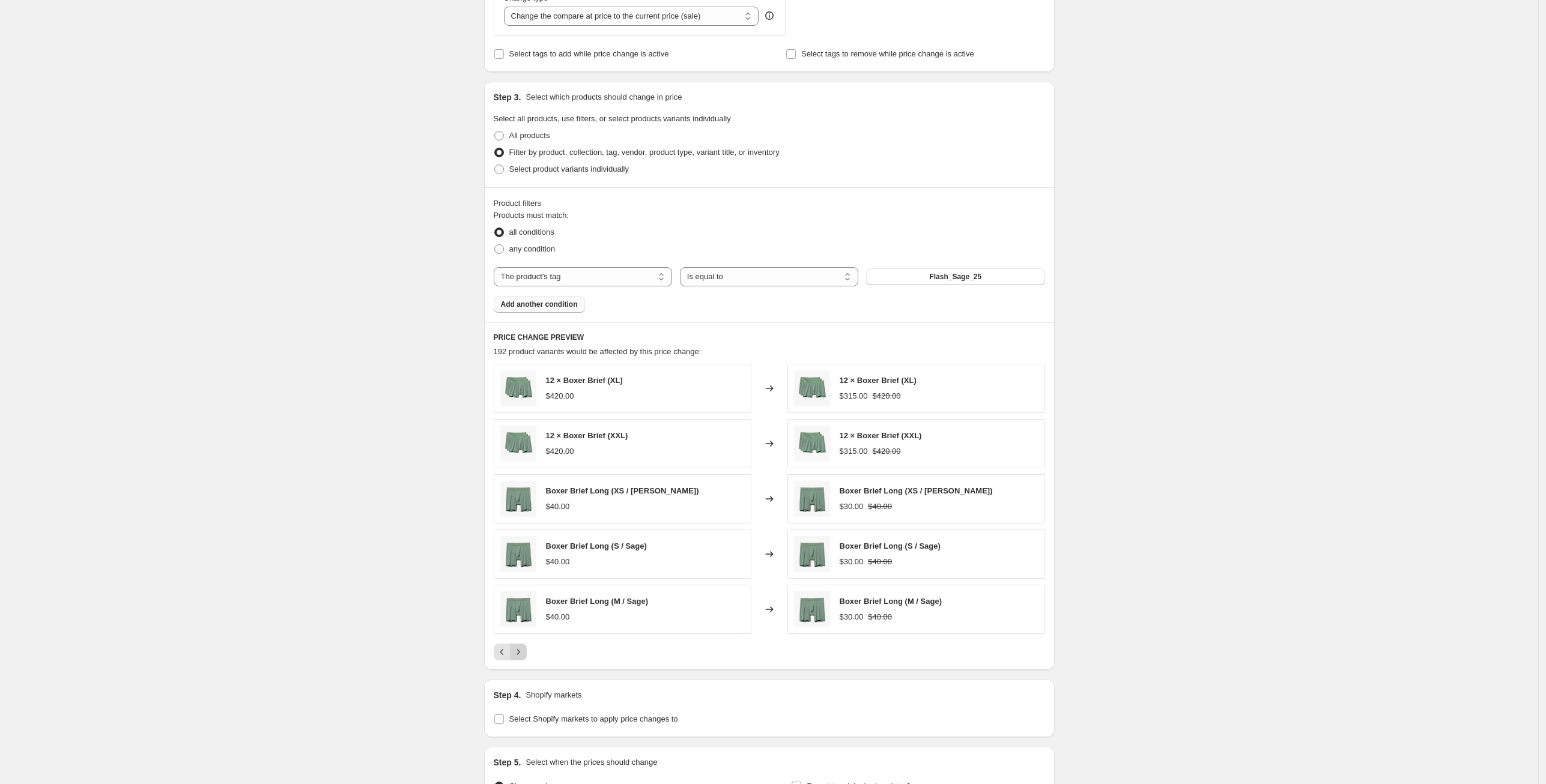
click at [524, 651] on icon "Next" at bounding box center [518, 651] width 12 height 12
click at [524, 652] on icon "Next" at bounding box center [518, 651] width 12 height 12
click at [525, 652] on icon "Next" at bounding box center [518, 651] width 12 height 12
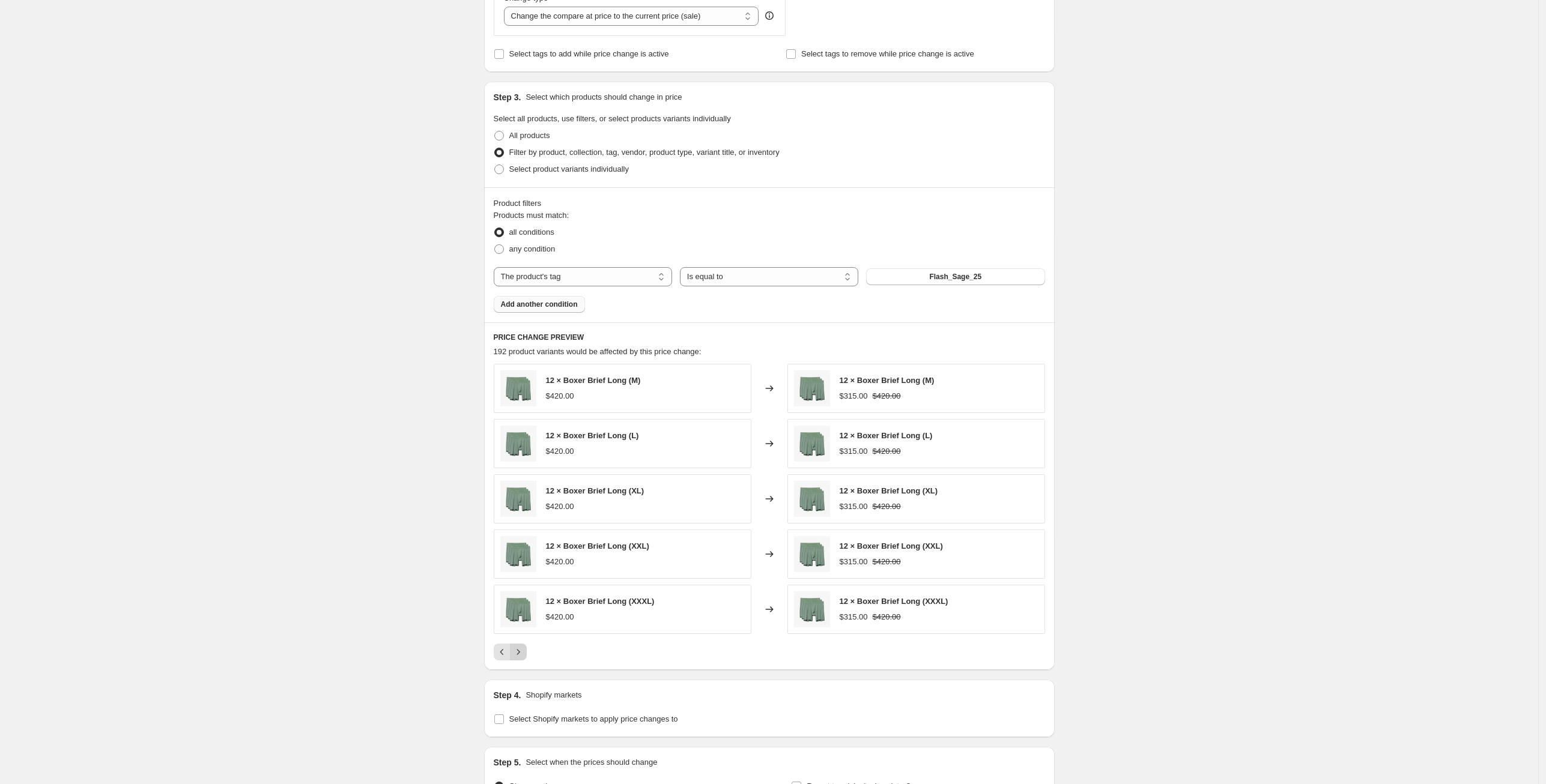
click at [525, 652] on icon "Next" at bounding box center [518, 651] width 12 height 12
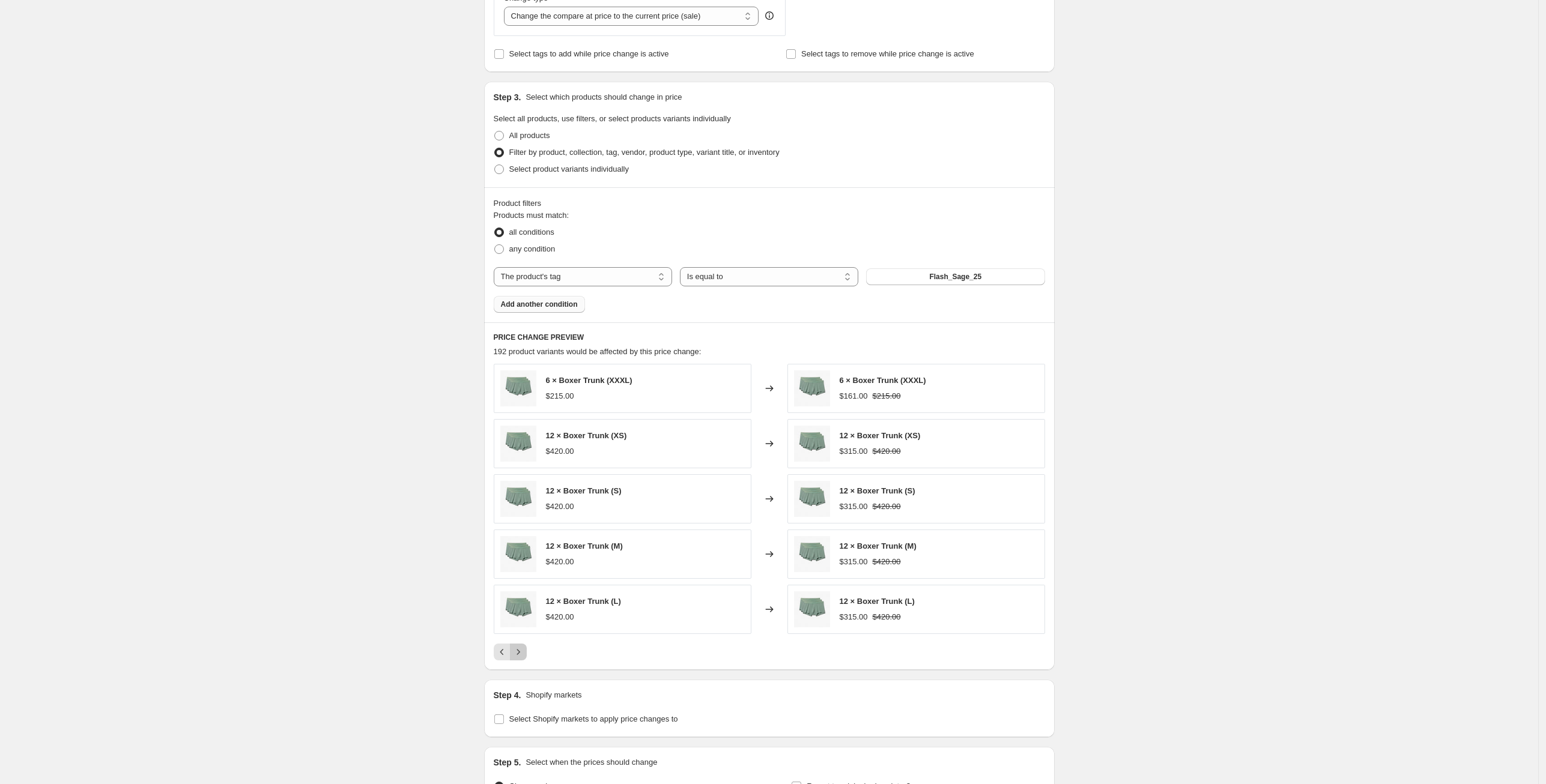
drag, startPoint x: 525, startPoint y: 652, endPoint x: 525, endPoint y: 662, distance: 10.0
click at [525, 662] on div "PRICE CHANGE PREVIEW 192 product variants would be affected by this price chang…" at bounding box center [769, 496] width 570 height 347
click at [525, 658] on icon "Next" at bounding box center [518, 651] width 12 height 12
click at [525, 655] on icon "Next" at bounding box center [518, 651] width 12 height 12
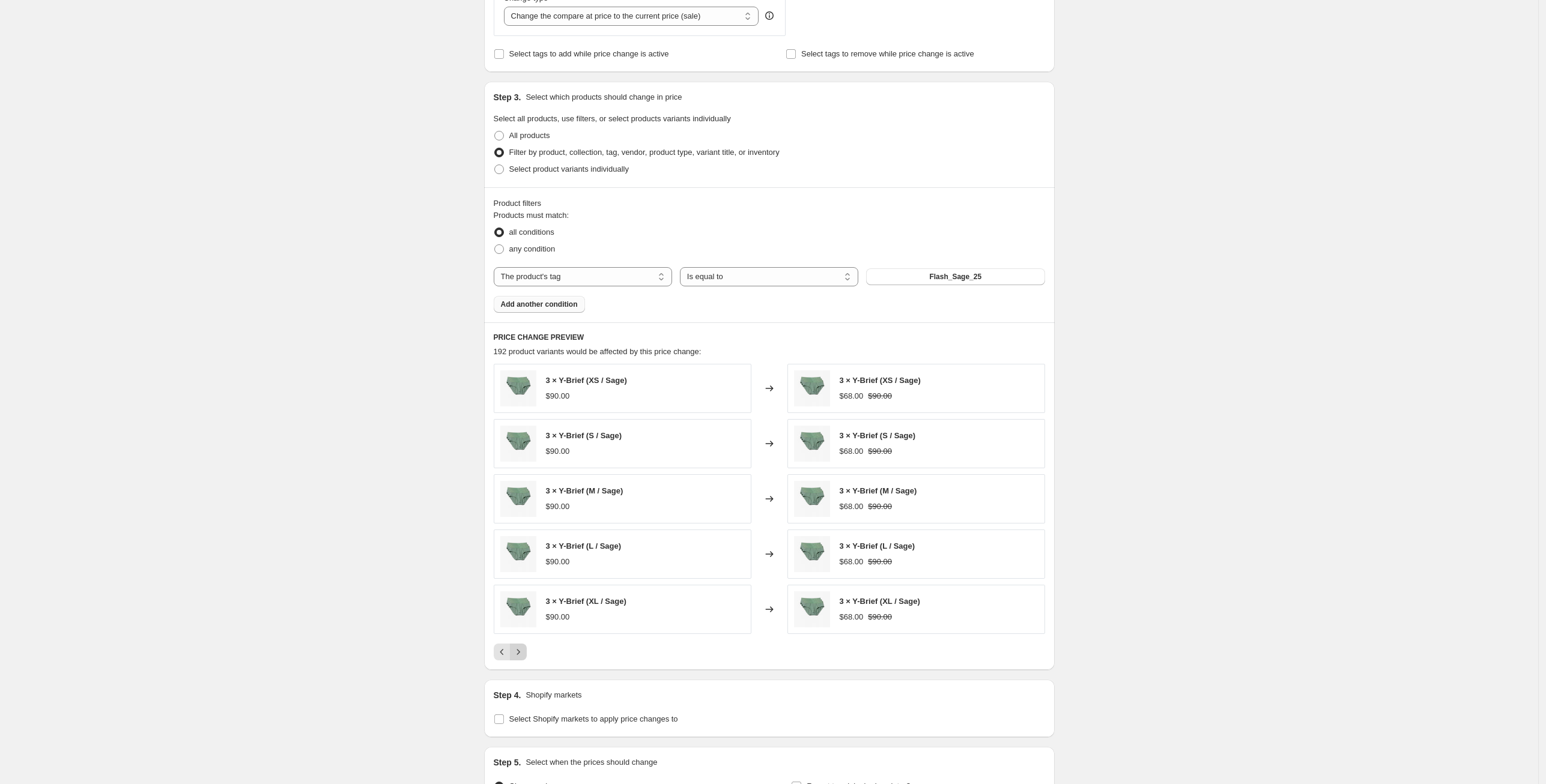
click at [525, 655] on icon "Next" at bounding box center [518, 651] width 12 height 12
click at [525, 654] on icon "Next" at bounding box center [518, 651] width 12 height 12
click at [525, 655] on icon "Next" at bounding box center [518, 651] width 12 height 12
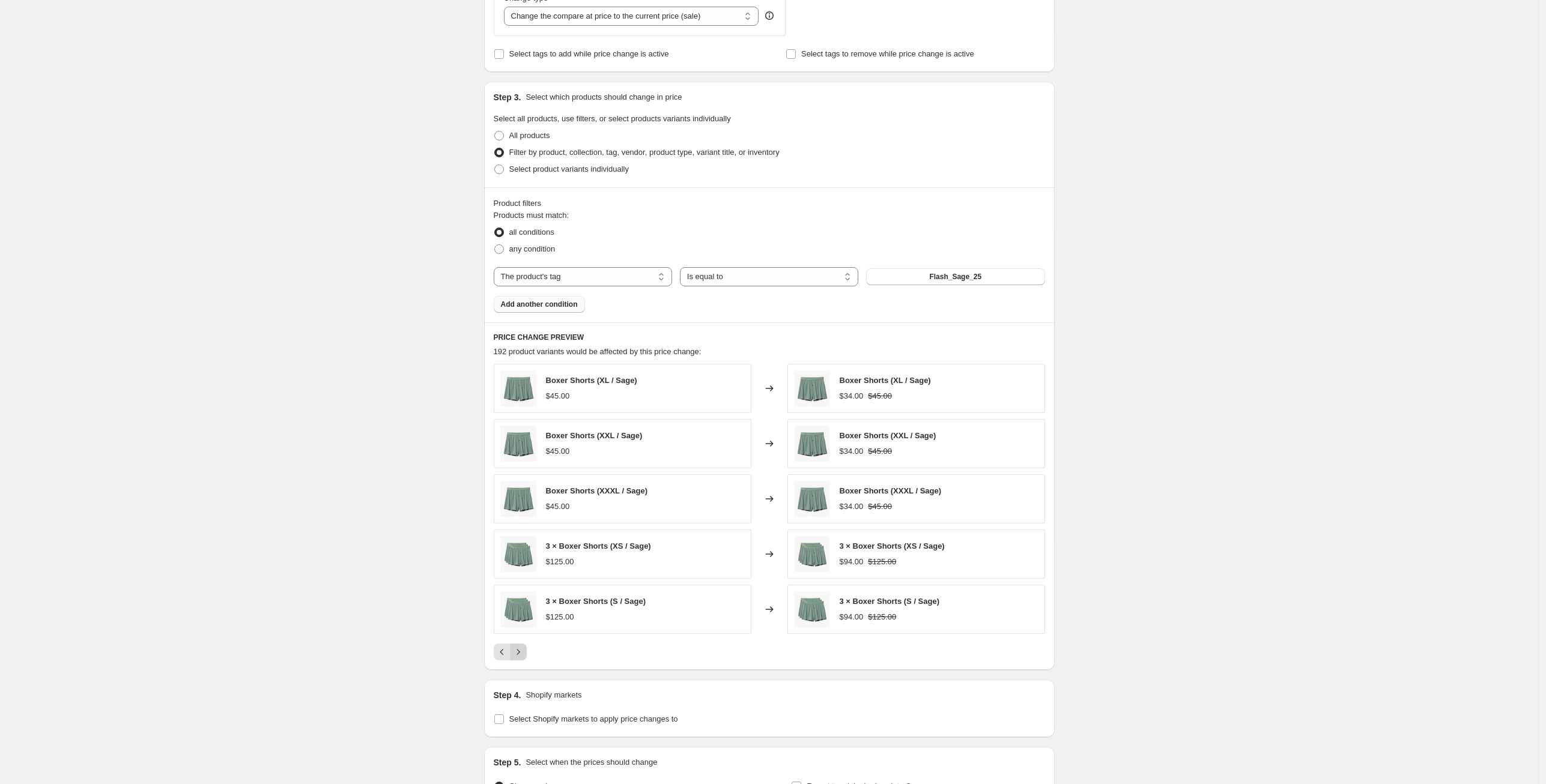
click at [525, 655] on icon "Next" at bounding box center [518, 651] width 12 height 12
click at [527, 654] on button "Next" at bounding box center [518, 651] width 17 height 17
click at [527, 653] on button "Next" at bounding box center [518, 651] width 17 height 17
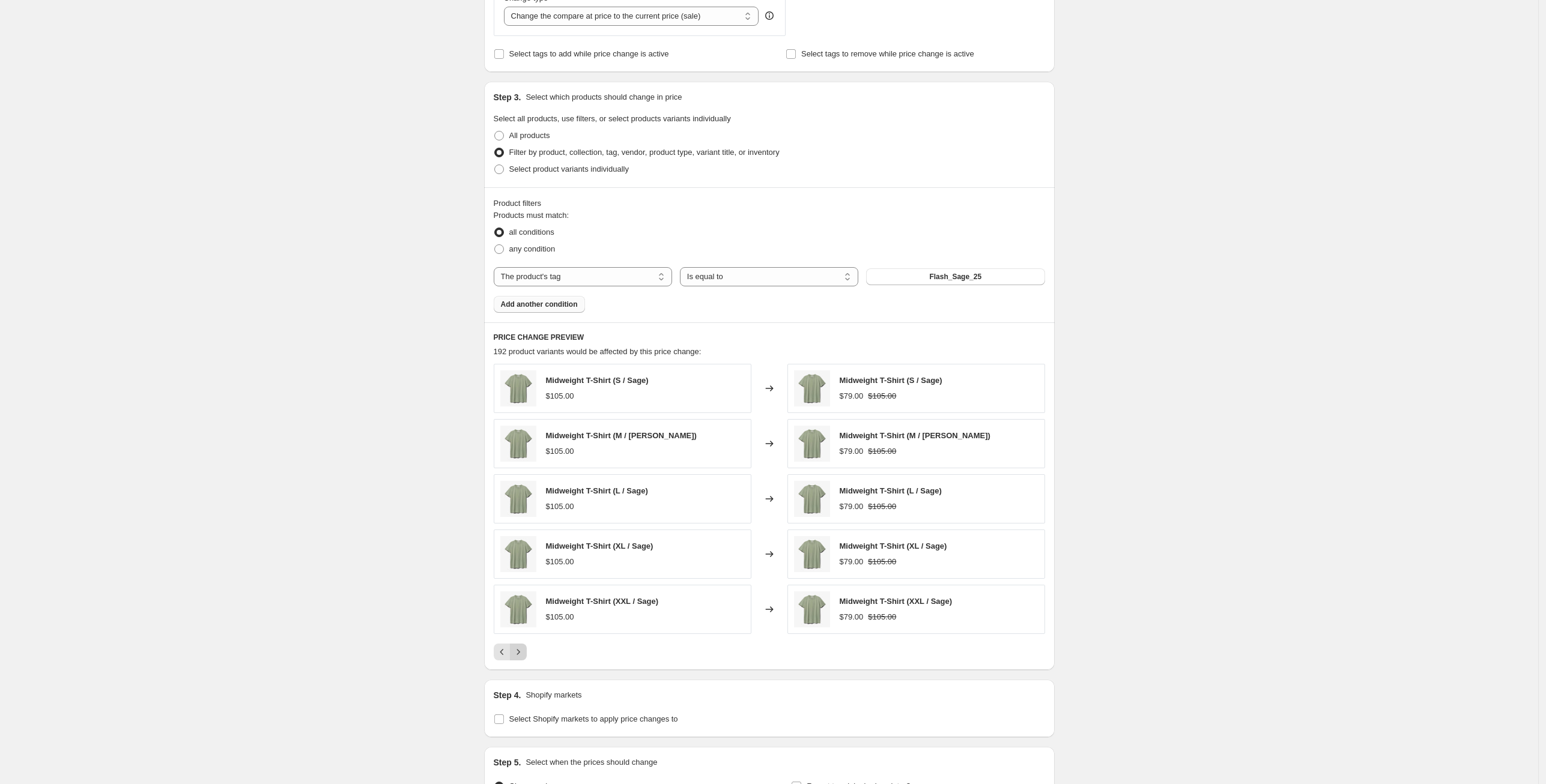
click at [527, 653] on button "Next" at bounding box center [518, 651] width 17 height 17
click at [543, 305] on span "Add another condition" at bounding box center [539, 304] width 77 height 9
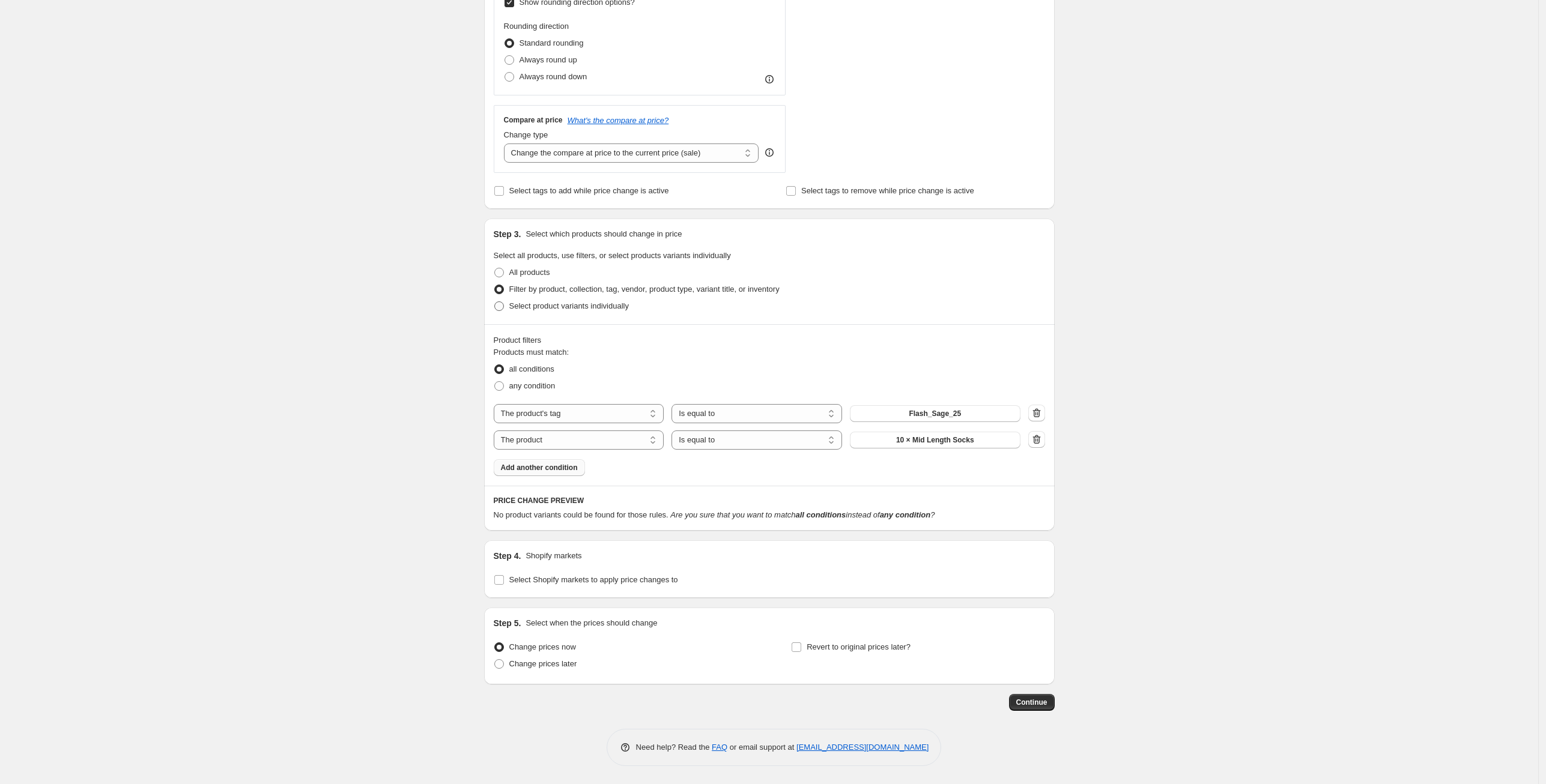
scroll to position [416, 0]
click at [912, 439] on span "10 × Mid Length Socks" at bounding box center [935, 441] width 78 height 9
click at [1036, 440] on icon "button" at bounding box center [1036, 440] width 12 height 12
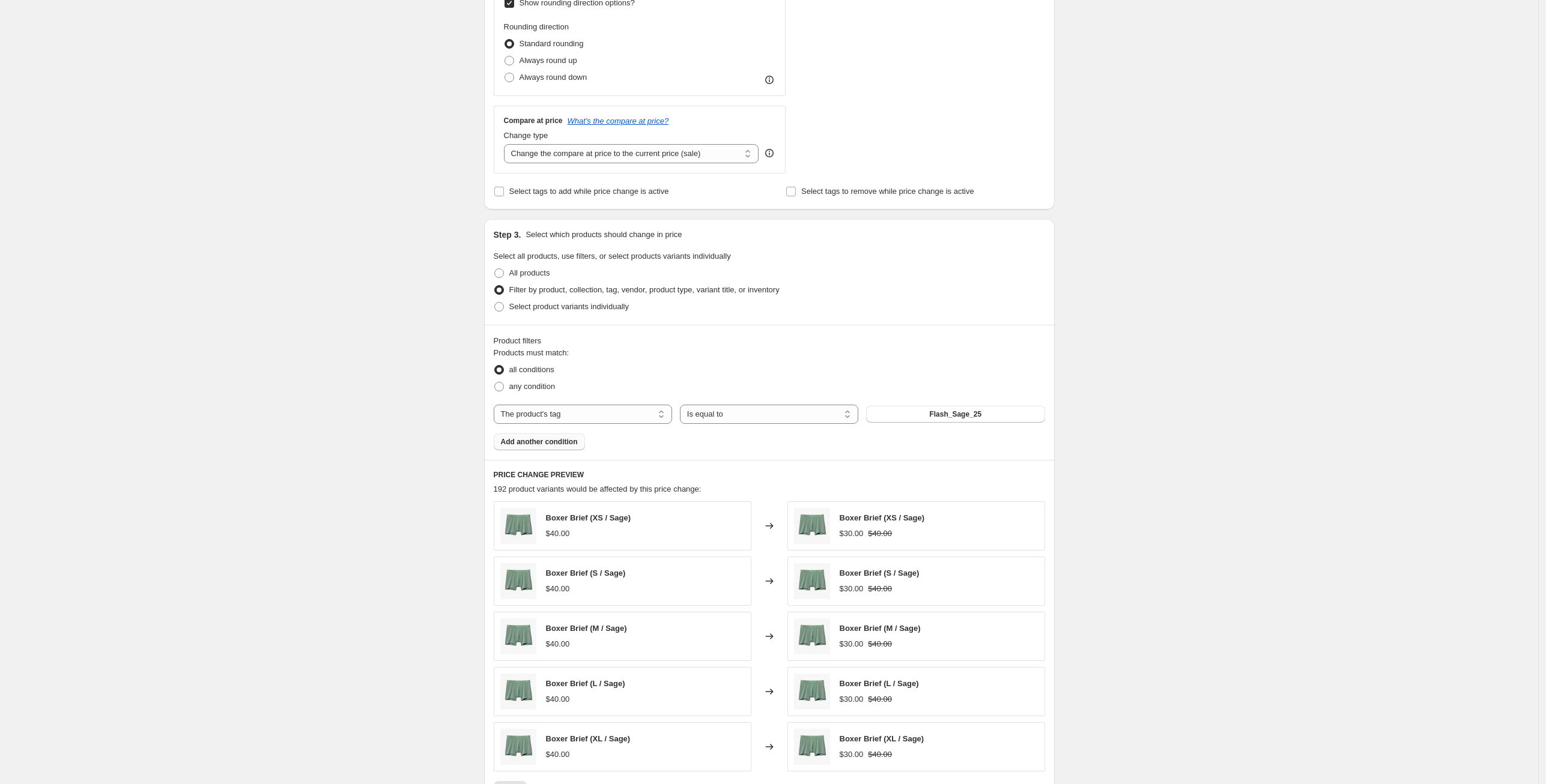
scroll to position [693, 0]
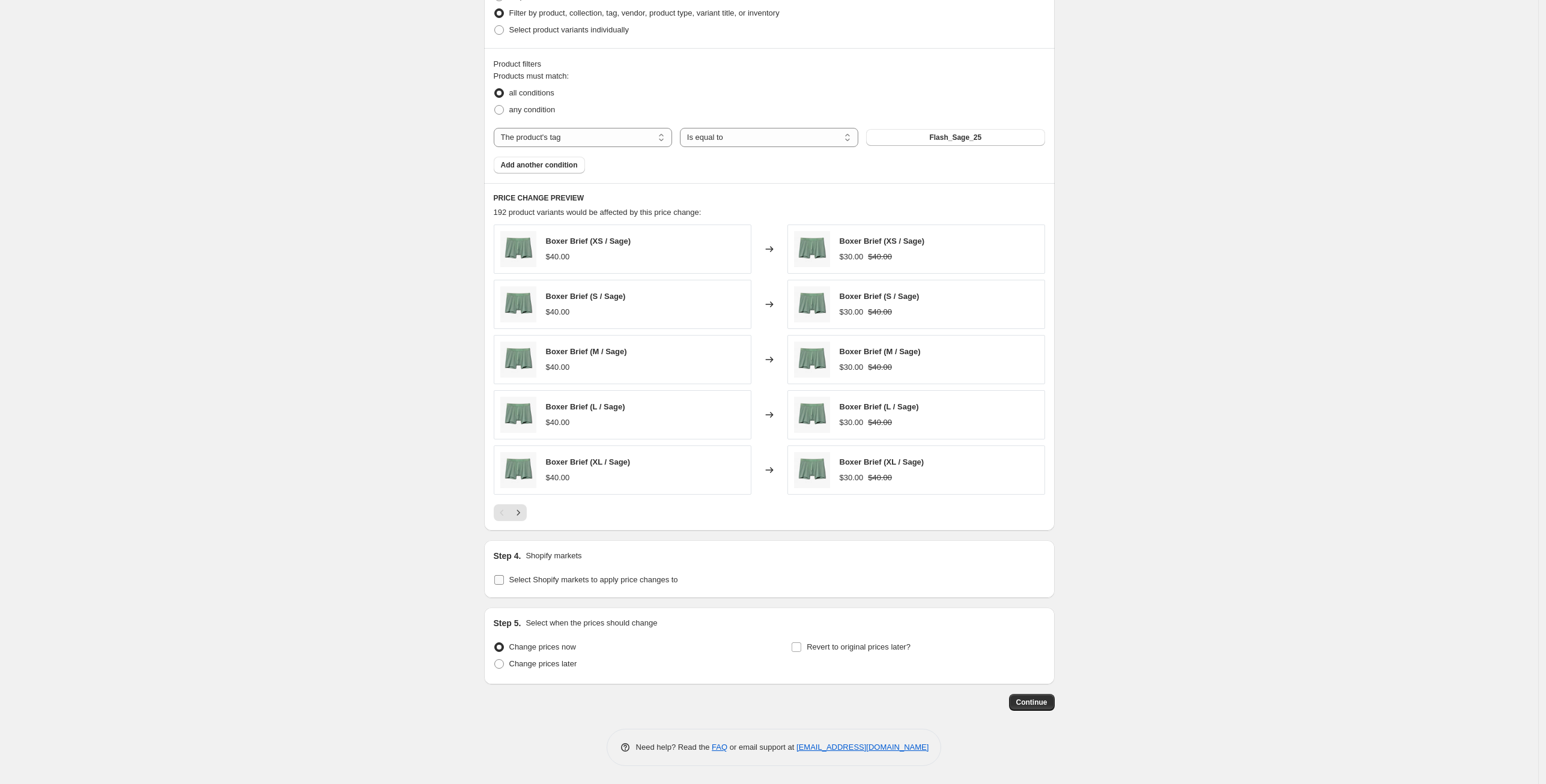
click at [504, 578] on input "Select Shopify markets to apply price changes to" at bounding box center [499, 580] width 9 height 9
checkbox input "true"
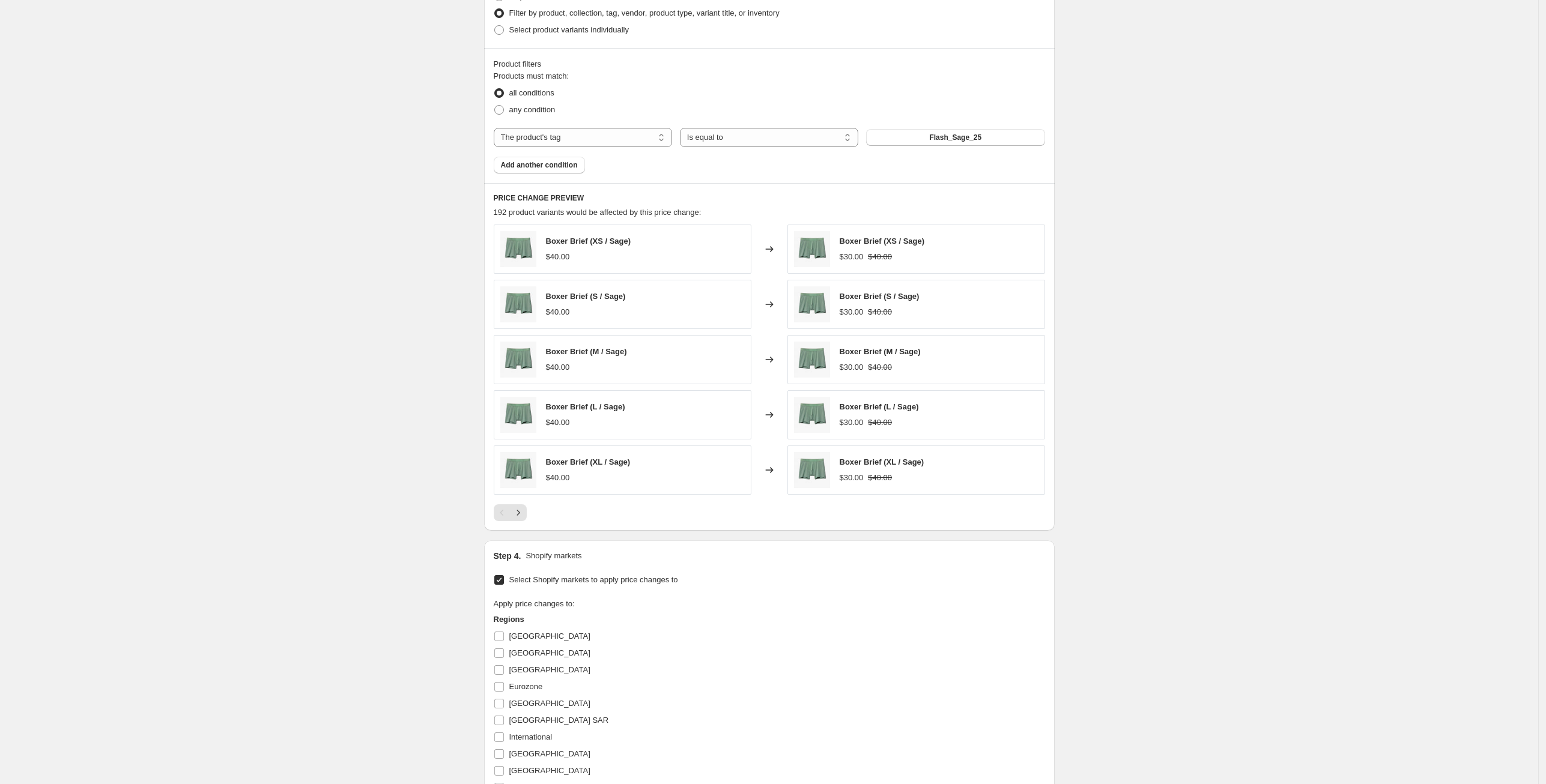
scroll to position [992, 0]
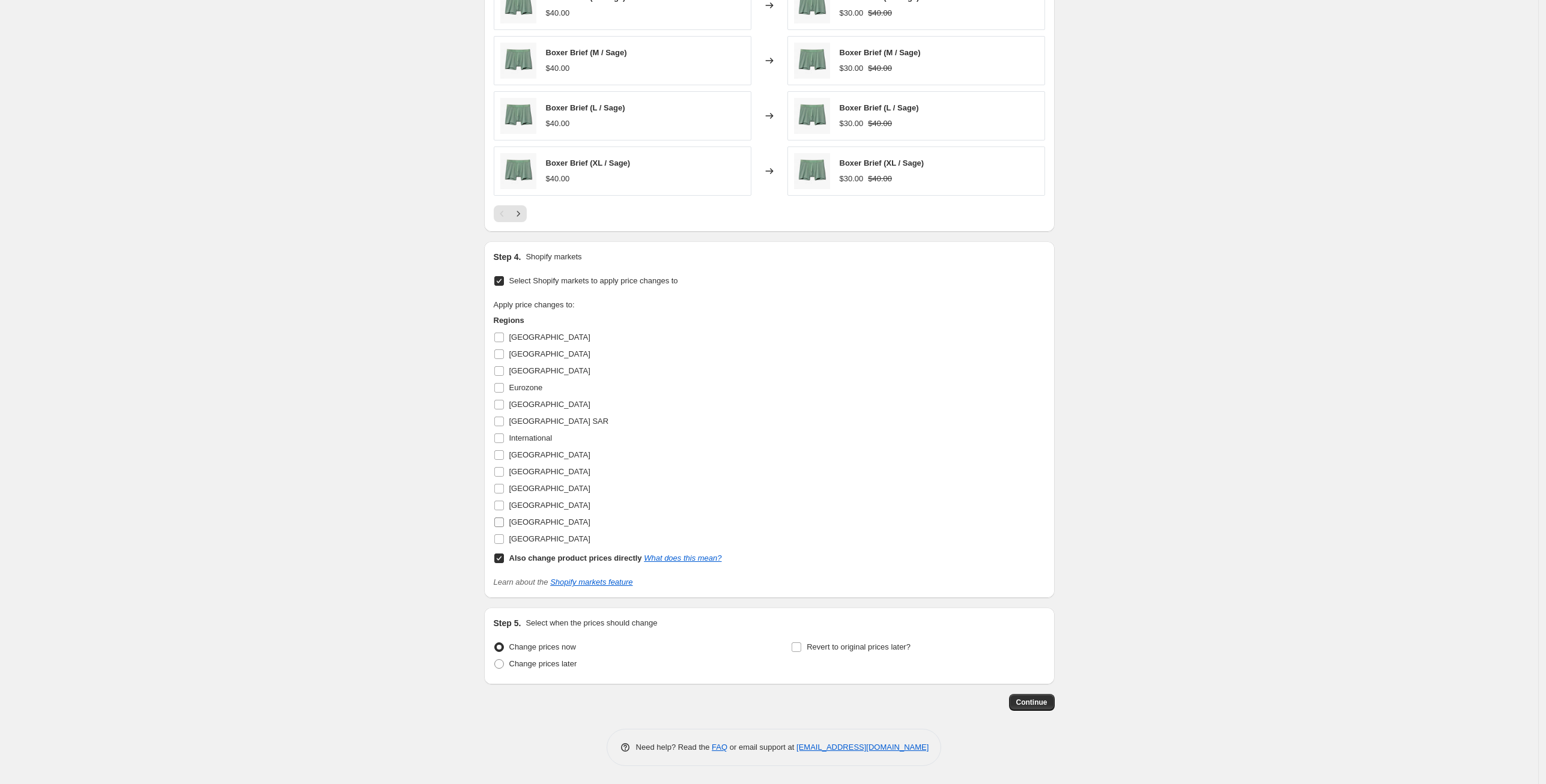
click at [500, 523] on input "[GEOGRAPHIC_DATA]" at bounding box center [499, 522] width 9 height 9
checkbox input "true"
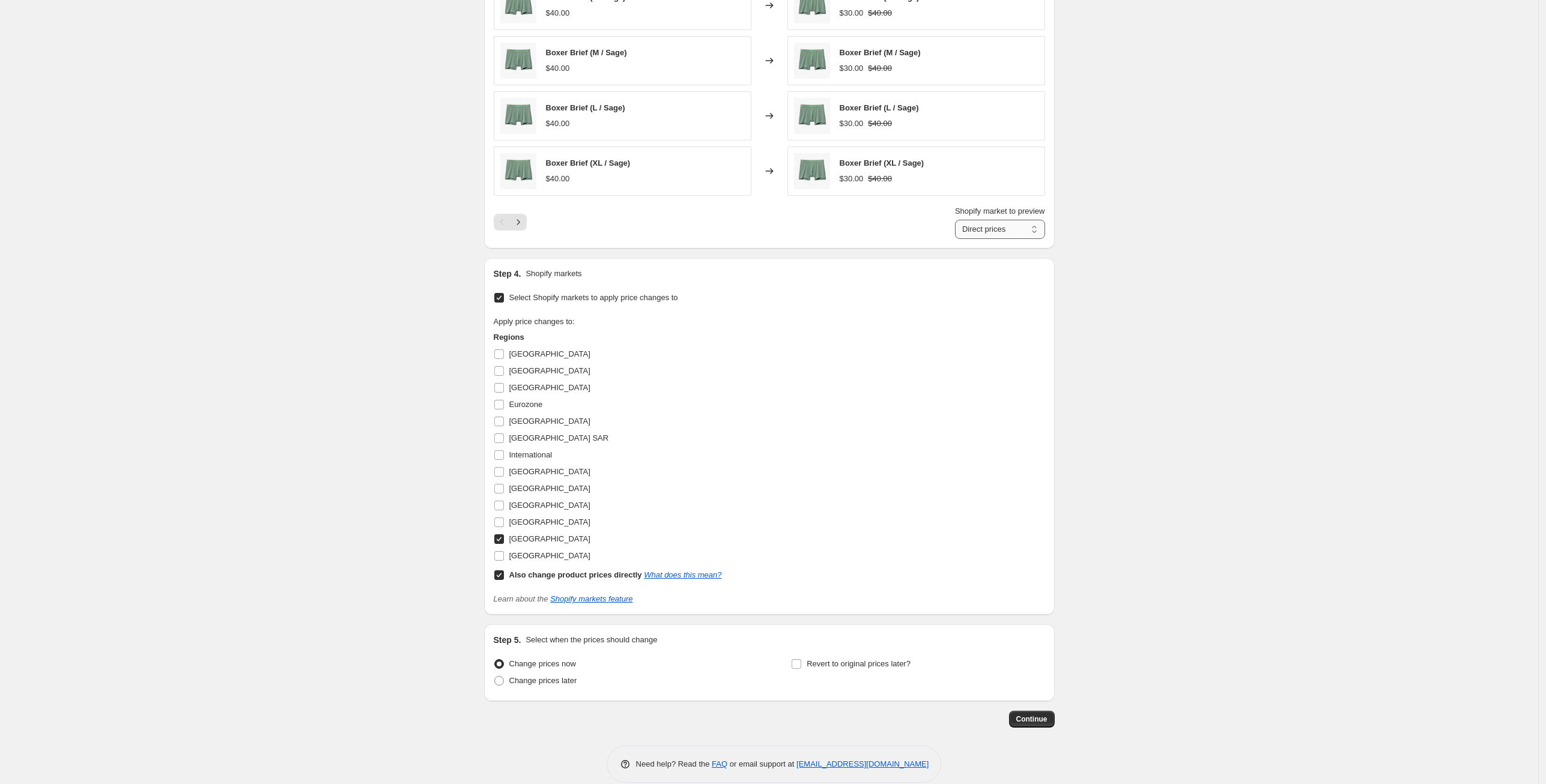
click at [974, 224] on select "Direct prices [GEOGRAPHIC_DATA]" at bounding box center [1000, 229] width 90 height 19
select select "22937671"
click at [955, 219] on select "Direct prices [GEOGRAPHIC_DATA]" at bounding box center [1000, 229] width 90 height 19
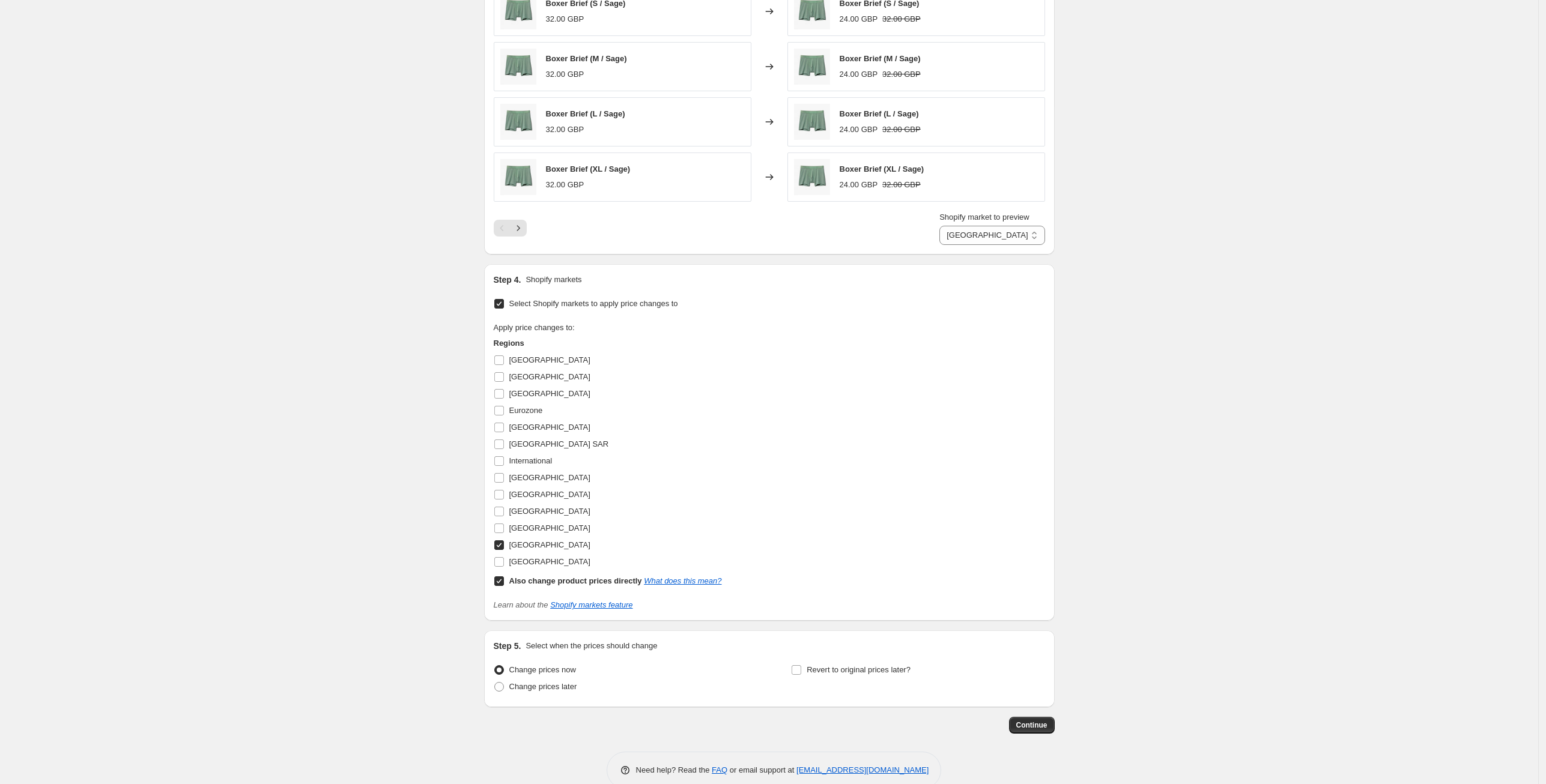
scroll to position [1009, 0]
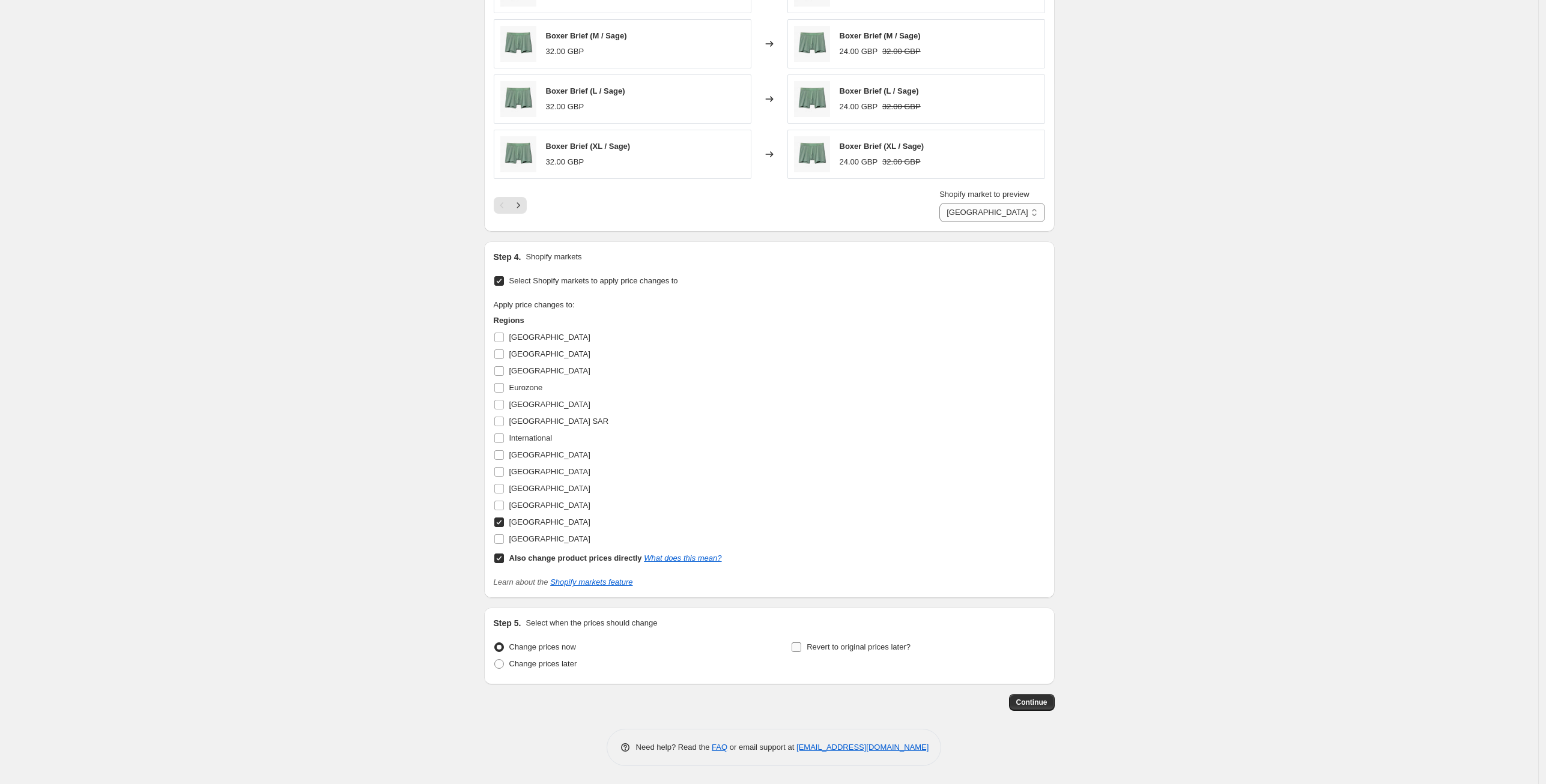
click at [799, 647] on input "Revert to original prices later?" at bounding box center [796, 647] width 9 height 9
checkbox input "true"
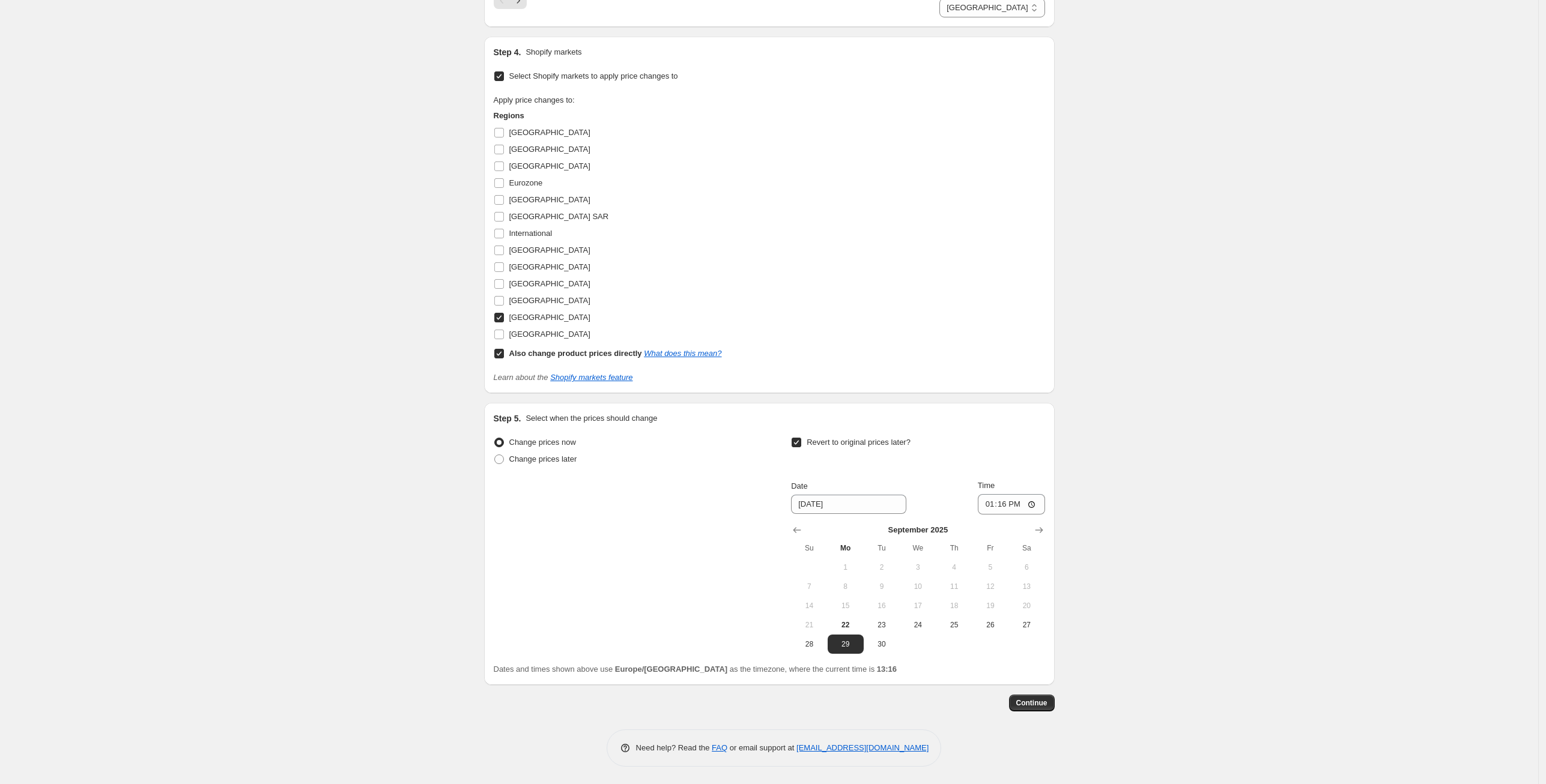
scroll to position [1214, 0]
click at [836, 643] on span "29" at bounding box center [845, 643] width 26 height 9
click at [1018, 504] on input "13:16" at bounding box center [1011, 504] width 67 height 21
type input "13:19"
click at [1036, 703] on span "Continue" at bounding box center [1033, 703] width 32 height 9
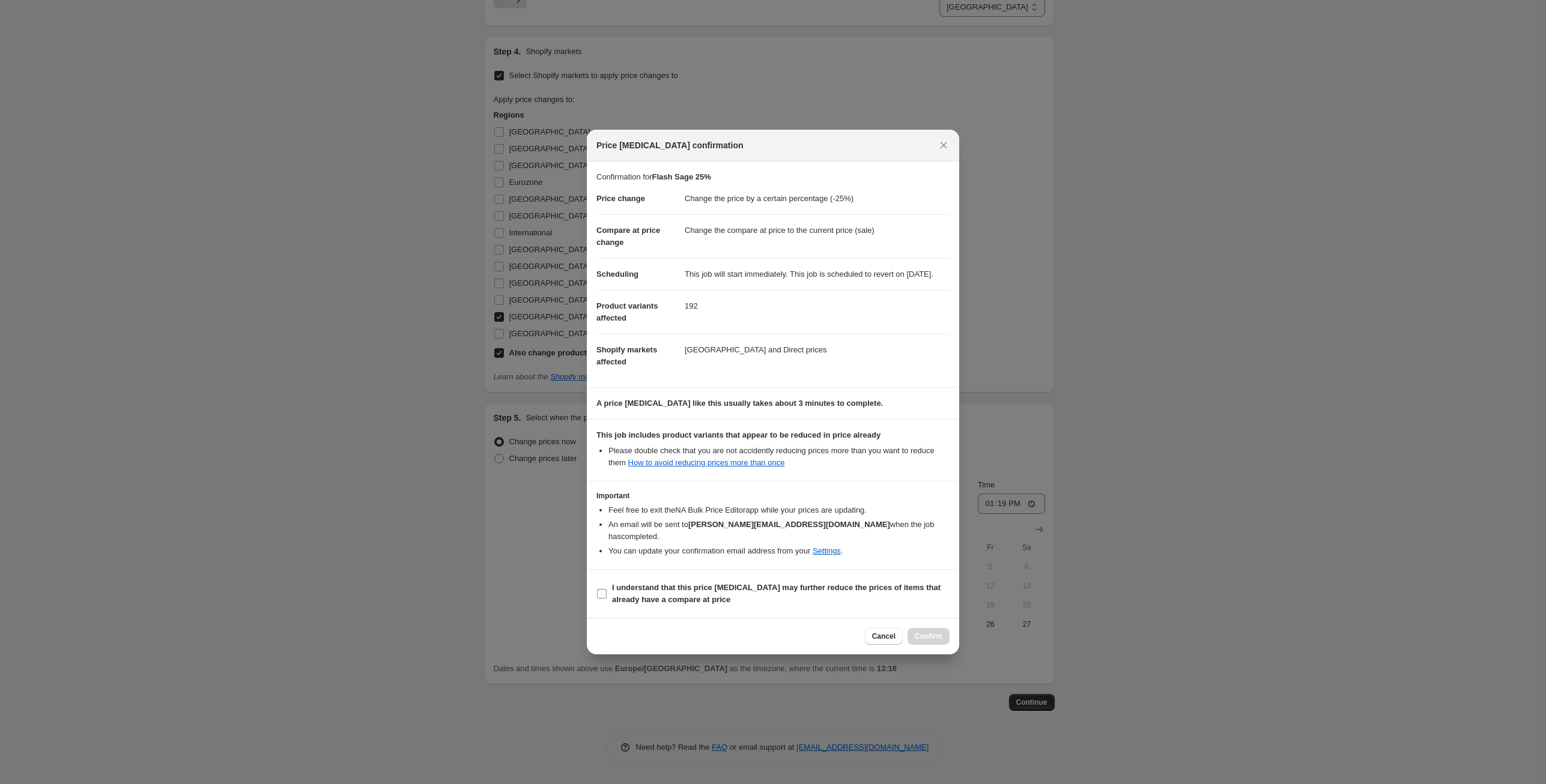
click at [602, 593] on input "I understand that this price [MEDICAL_DATA] may further reduce the prices of it…" at bounding box center [602, 594] width 9 height 9
checkbox input "true"
click at [935, 638] on span "Confirm" at bounding box center [928, 636] width 28 height 9
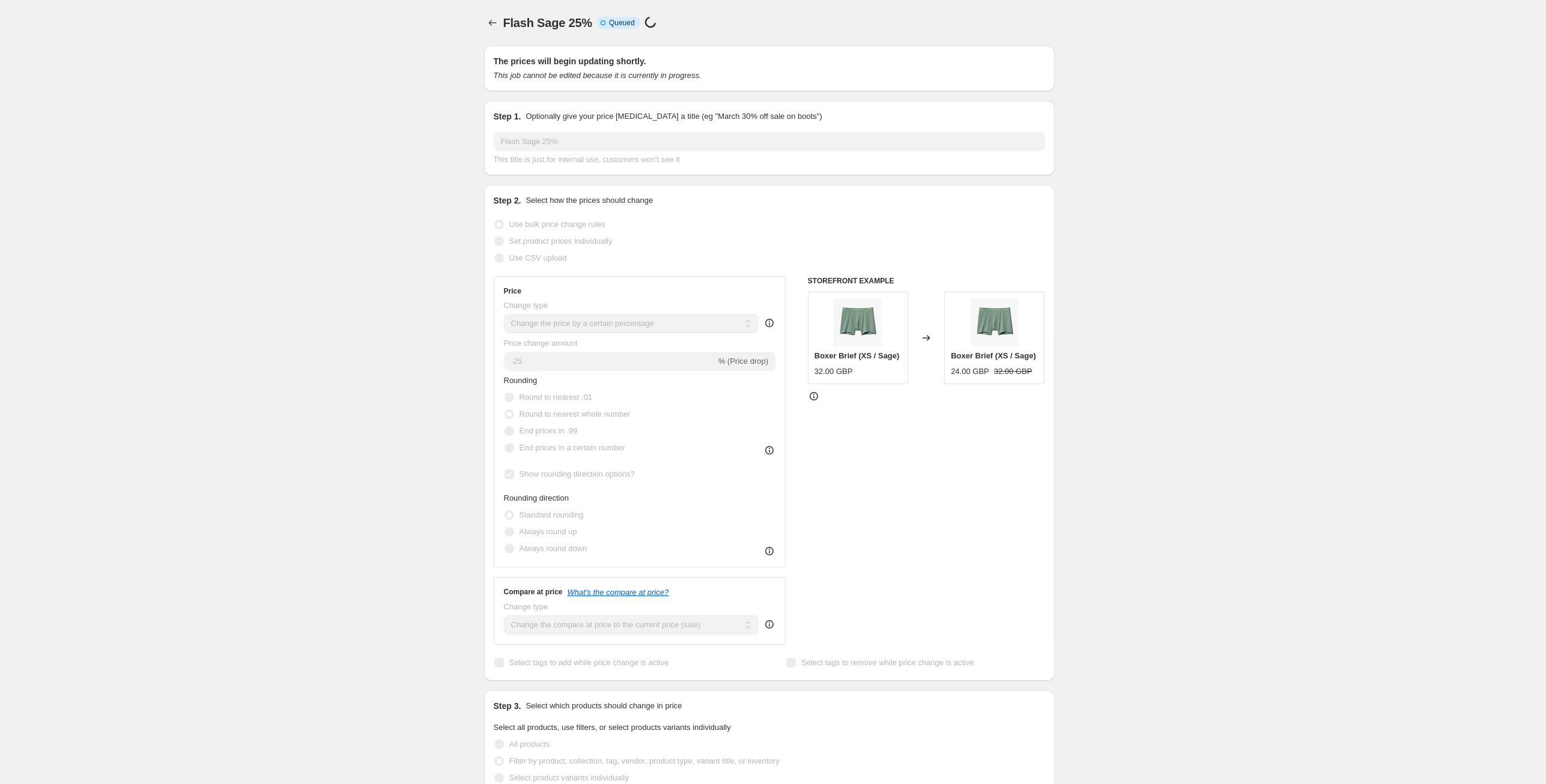
scroll to position [1214, 0]
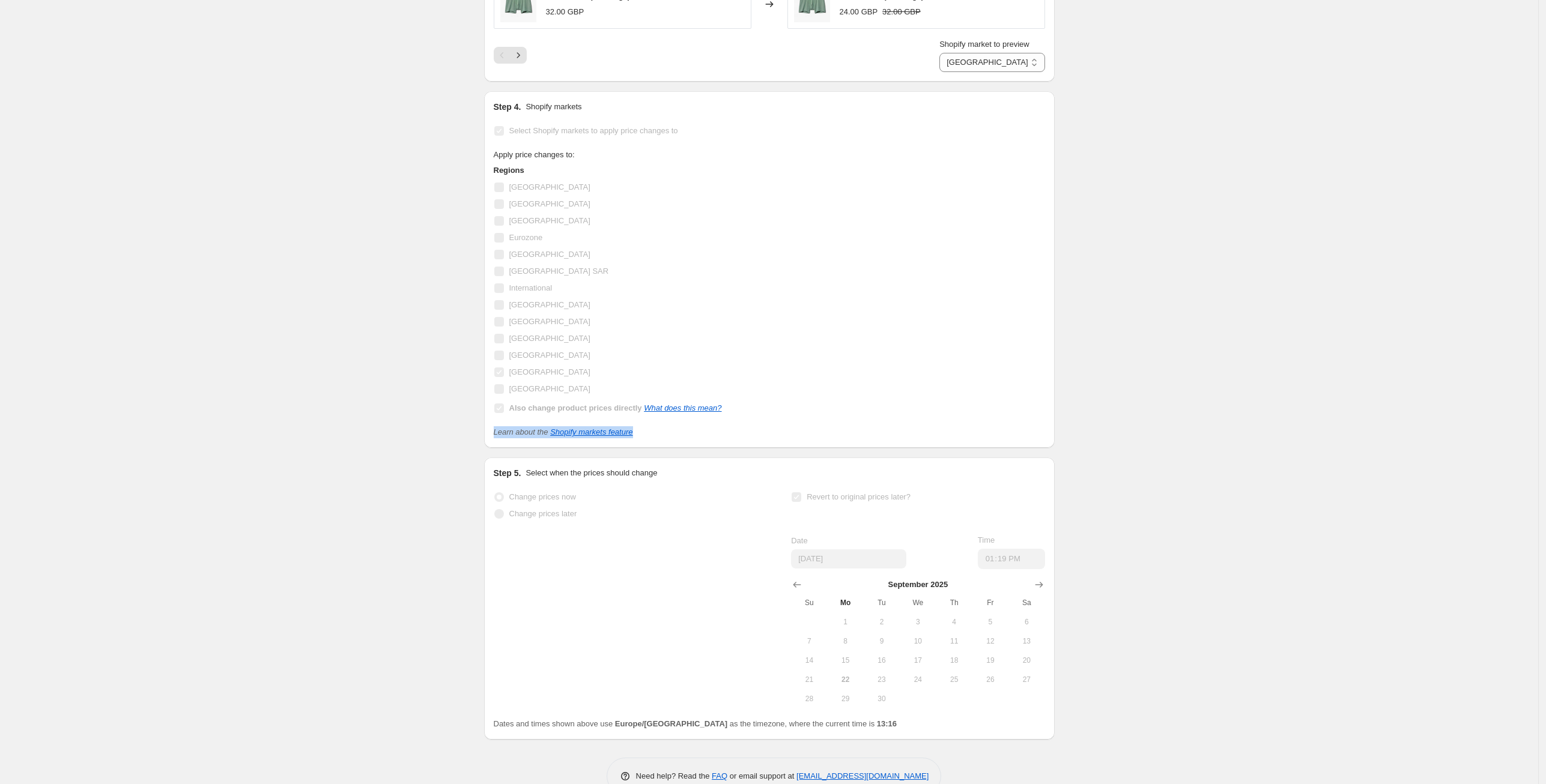
drag, startPoint x: 1087, startPoint y: 427, endPoint x: 1109, endPoint y: 475, distance: 52.8
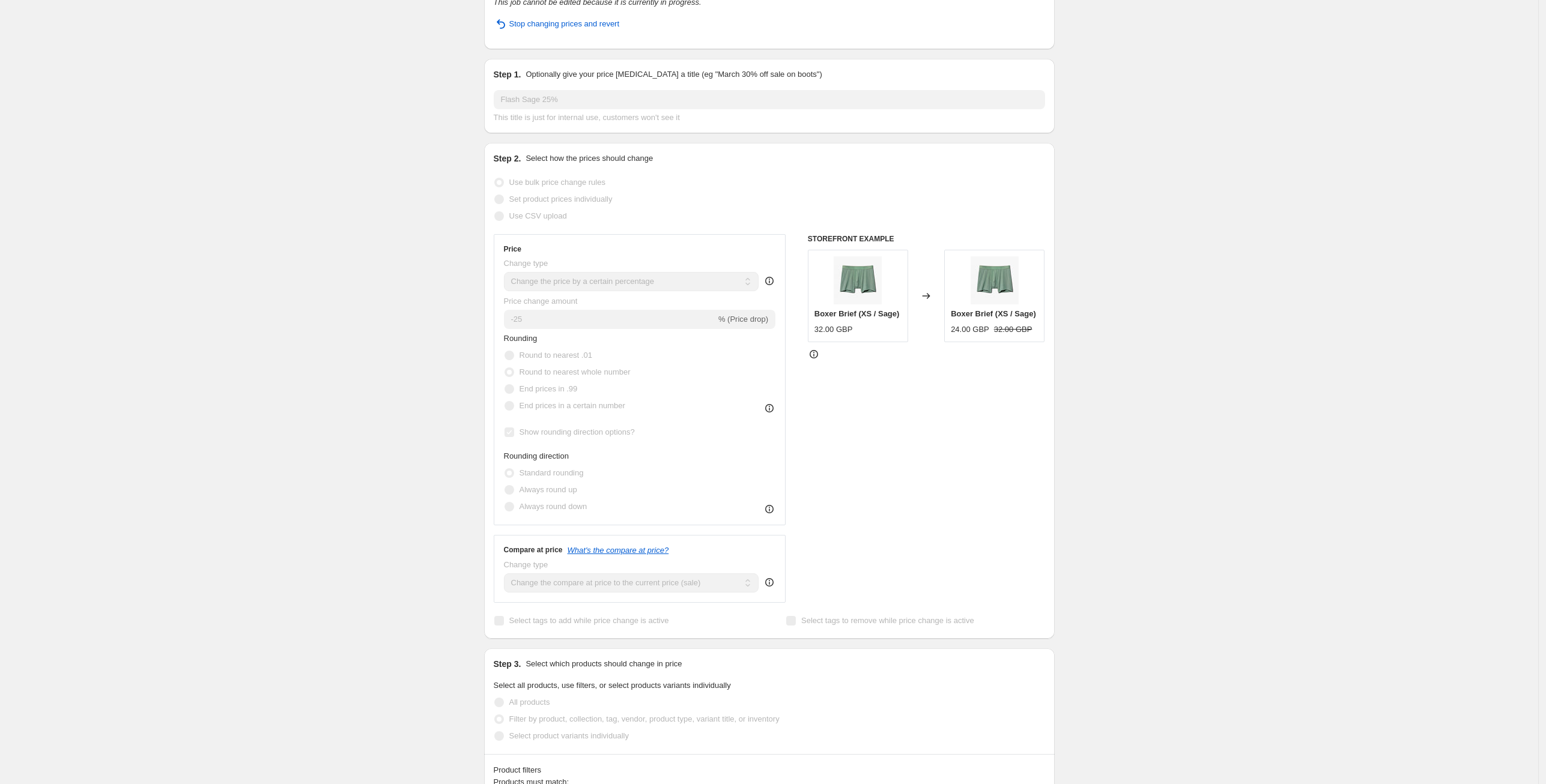
scroll to position [0, 0]
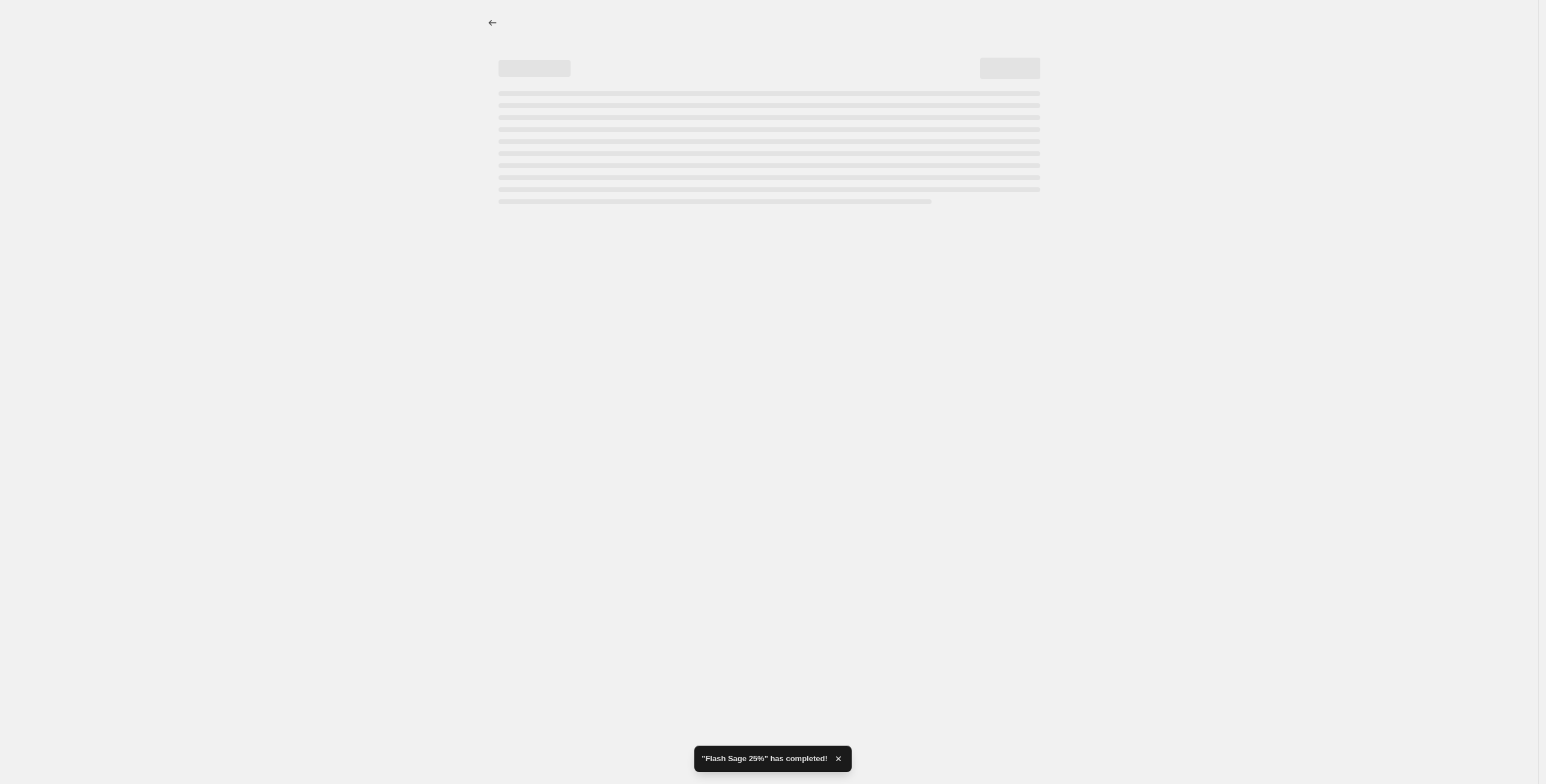
select select "percentage"
select select "tag"
select select "22937671"
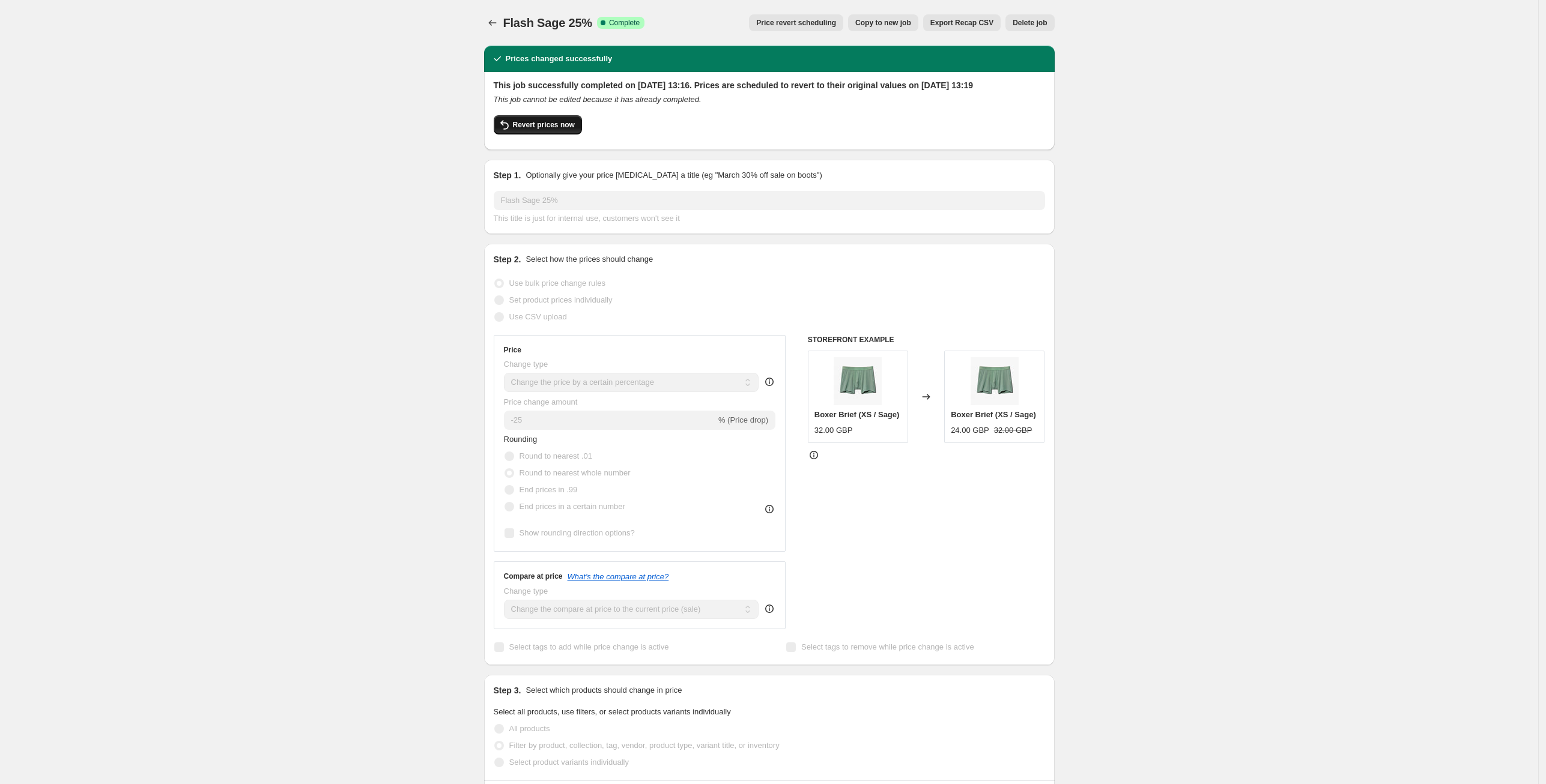
click at [547, 129] on span "Revert prices now" at bounding box center [544, 125] width 62 height 9
checkbox input "false"
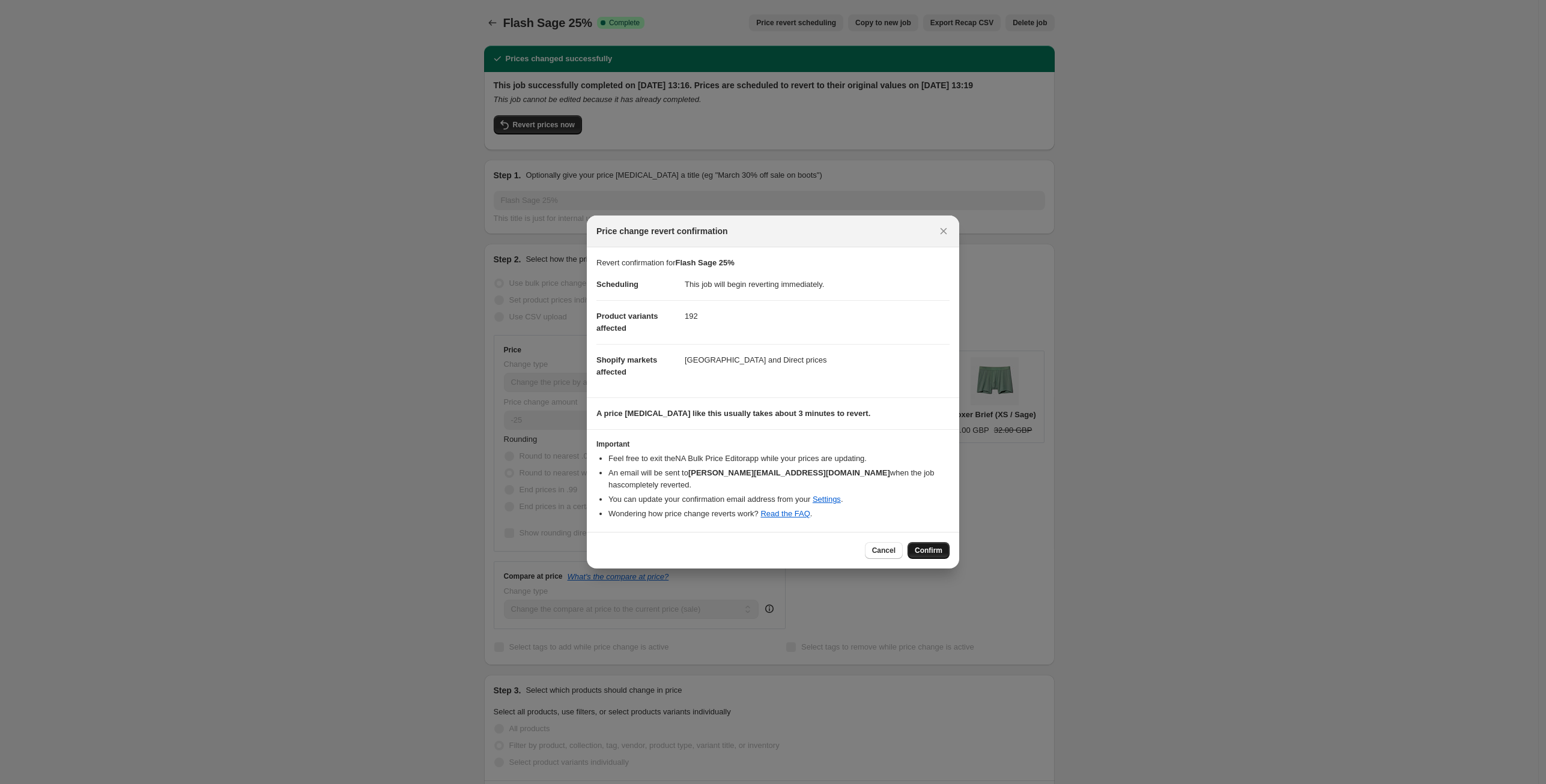
click at [927, 546] on span "Confirm" at bounding box center [928, 550] width 28 height 9
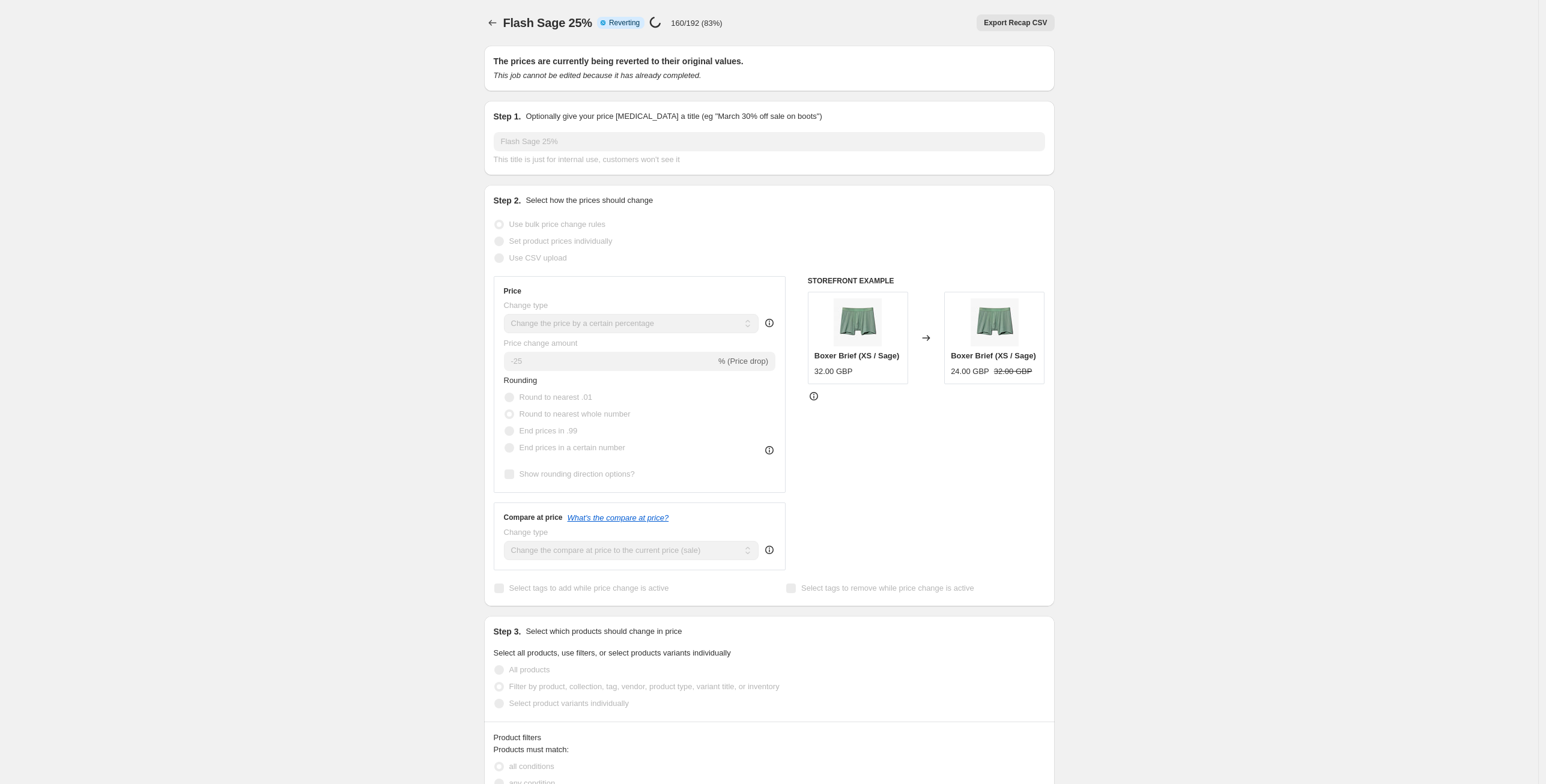
select select "percentage"
select select "tag"
select select "22937671"
checkbox input "true"
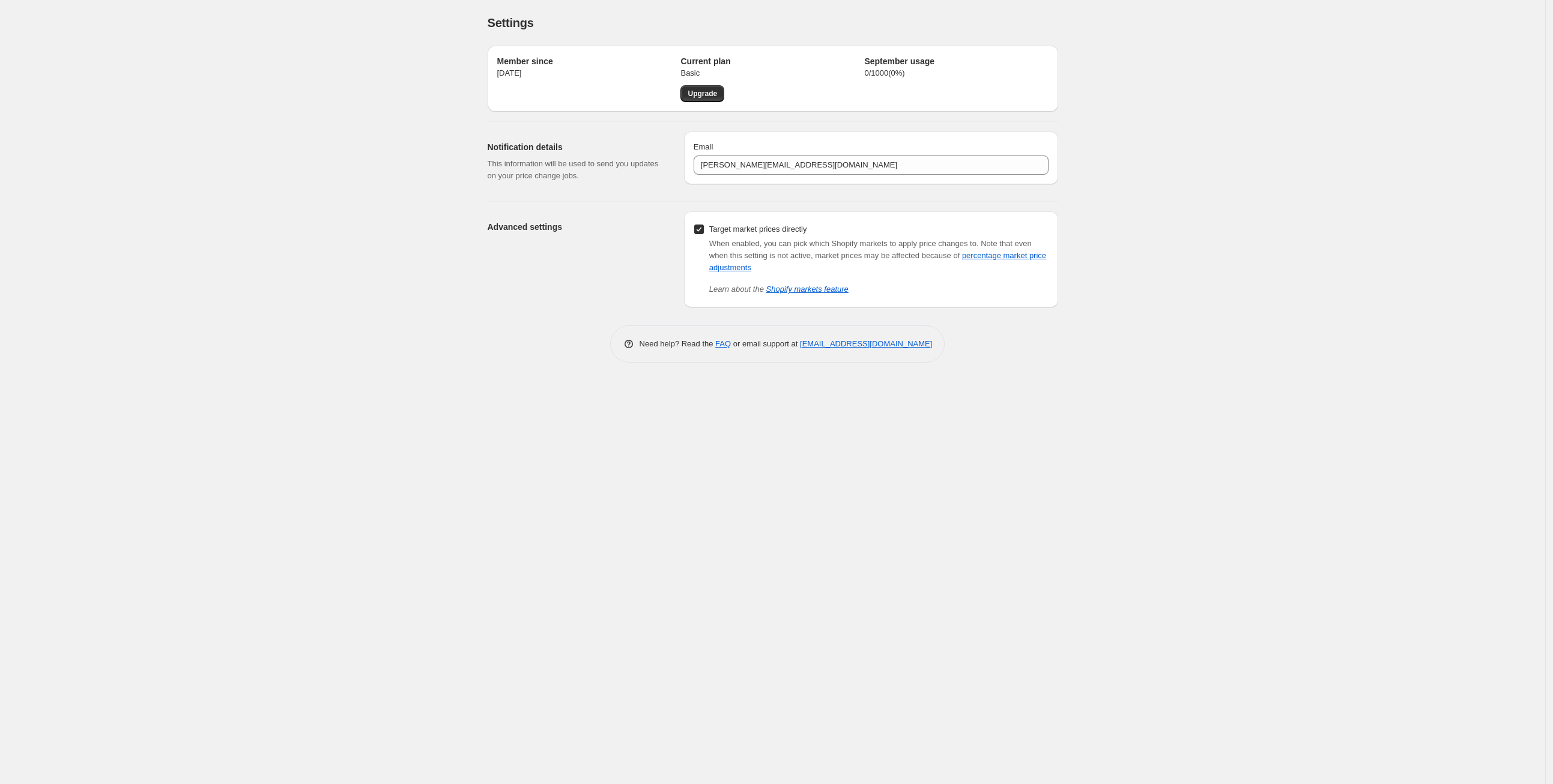
click at [342, 240] on div "Settings. This page is ready Settings Member since [DATE] Current plan Basic Up…" at bounding box center [773, 392] width 1546 height 784
click at [179, 443] on div "Settings. This page is ready Settings Member since [DATE] Current plan Basic Up…" at bounding box center [773, 392] width 1546 height 784
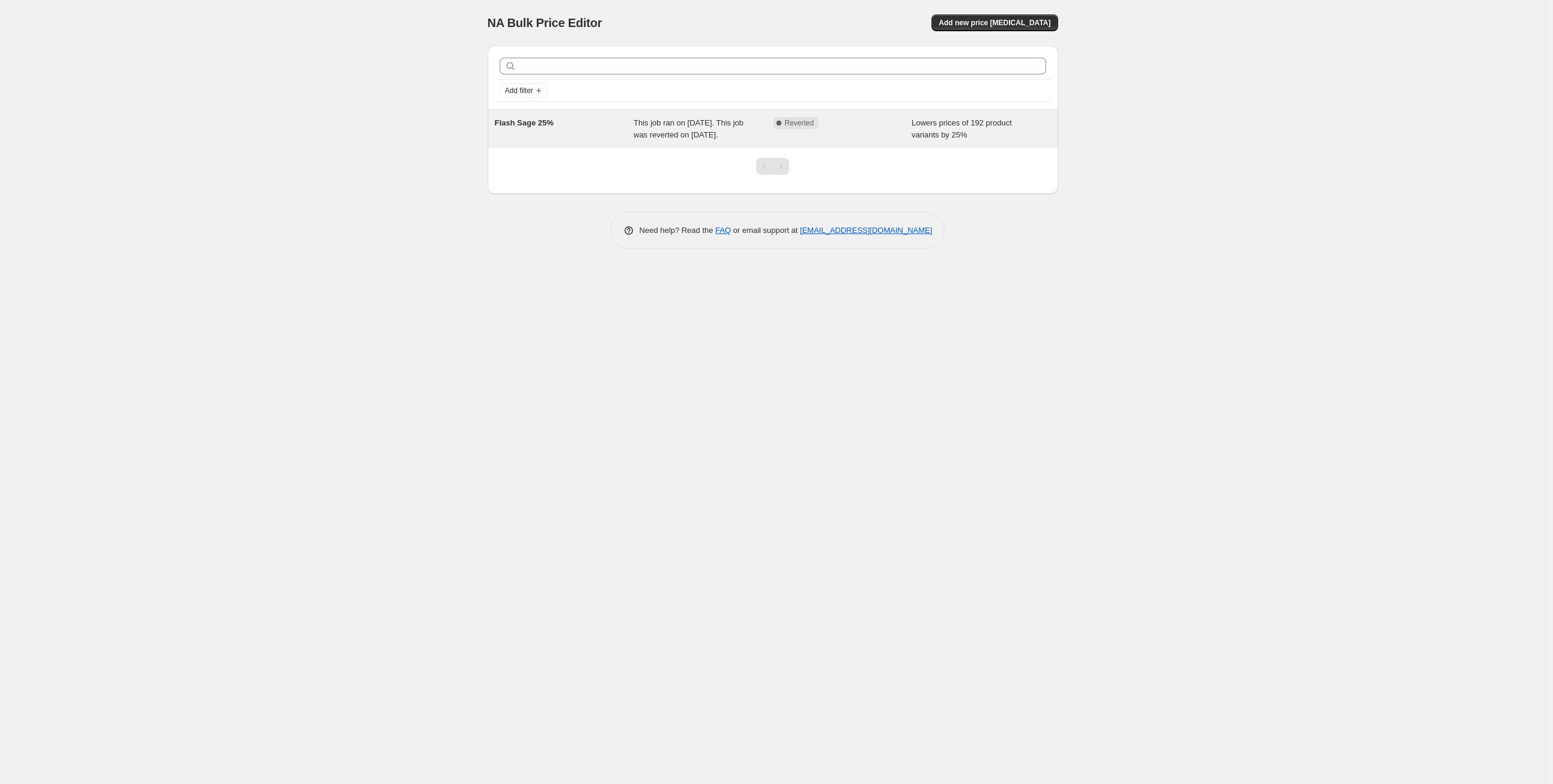
click at [666, 130] on span "This job ran on [DATE]. This job was reverted on [DATE]." at bounding box center [688, 129] width 110 height 21
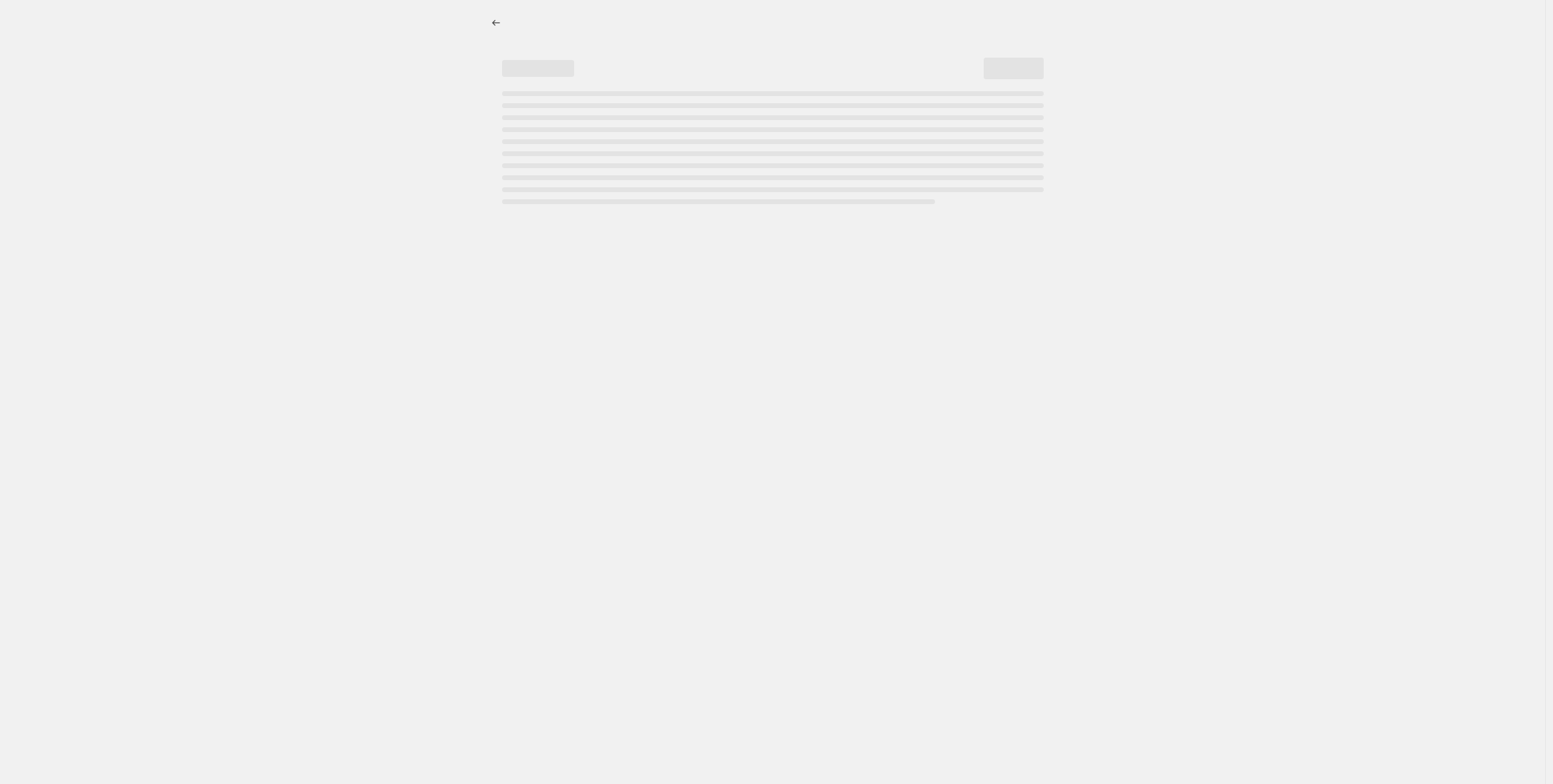
select select "percentage"
select select "tag"
